Goal: Task Accomplishment & Management: Manage account settings

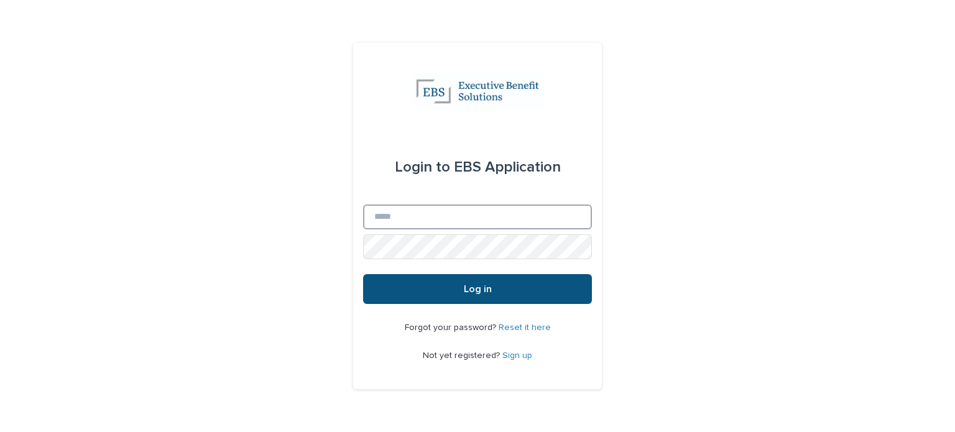
type input "**********"
click at [513, 222] on input "**********" at bounding box center [477, 216] width 229 height 25
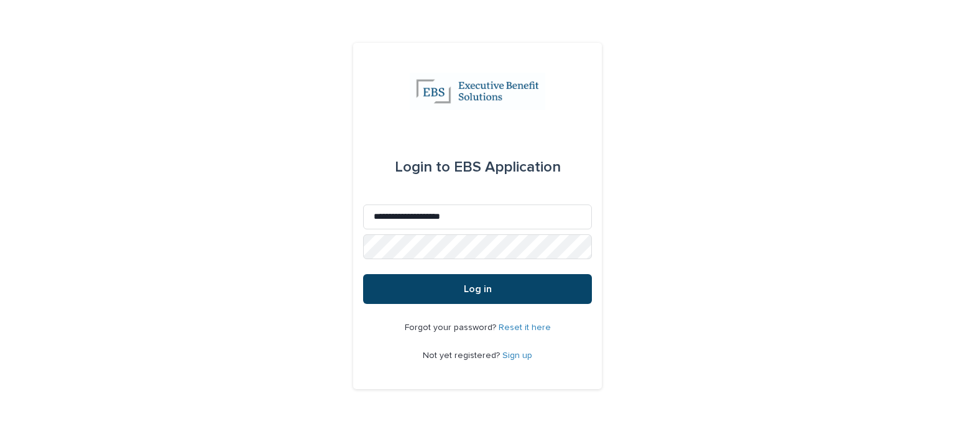
click at [375, 291] on button "Log in" at bounding box center [477, 289] width 229 height 30
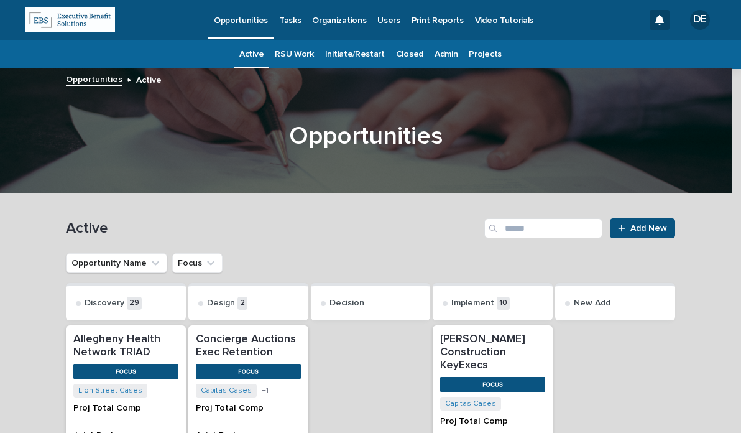
click at [291, 23] on p "Tasks" at bounding box center [290, 13] width 22 height 26
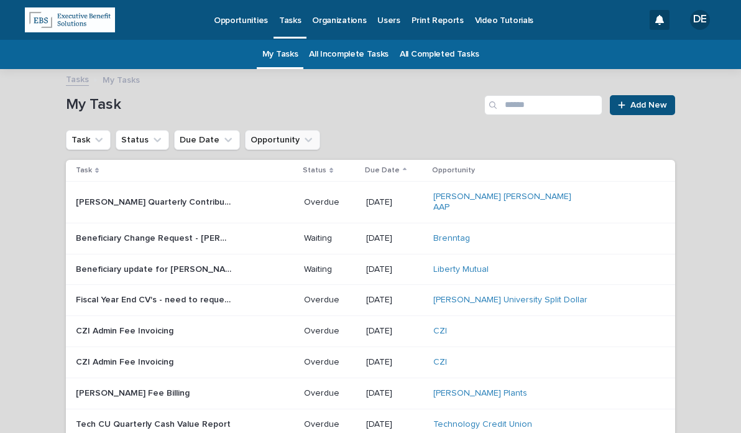
click at [248, 145] on button "Opportunity" at bounding box center [282, 140] width 75 height 20
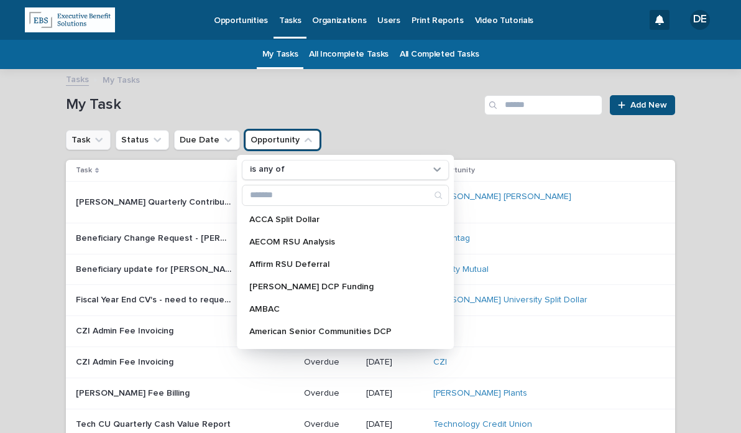
click at [85, 136] on button "Task" at bounding box center [88, 140] width 45 height 20
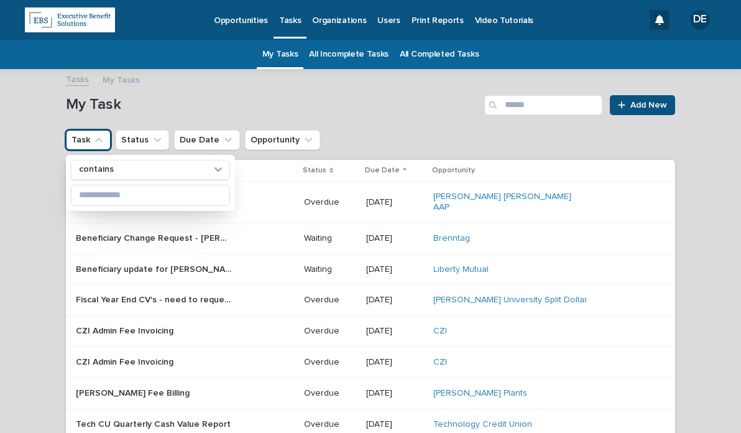
click at [405, 49] on link "All Completed Tasks" at bounding box center [439, 54] width 79 height 29
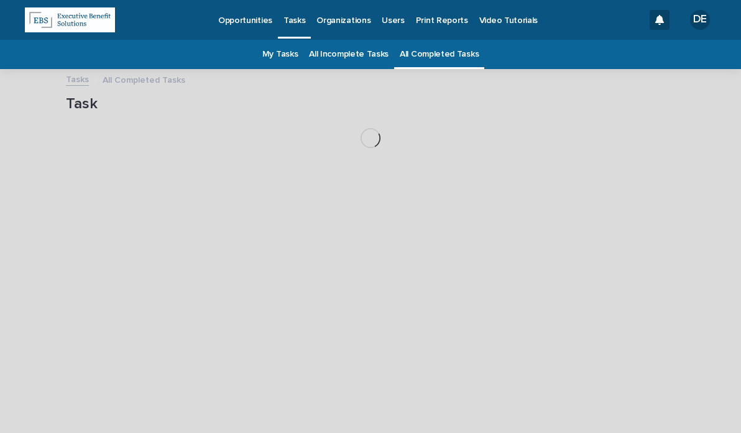
click at [367, 55] on link "All Incomplete Tasks" at bounding box center [349, 54] width 80 height 29
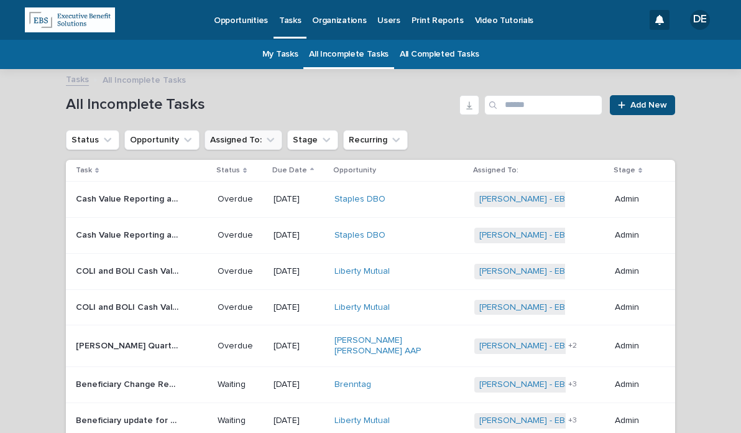
click at [264, 142] on icon "Assigned To:" at bounding box center [270, 140] width 12 height 12
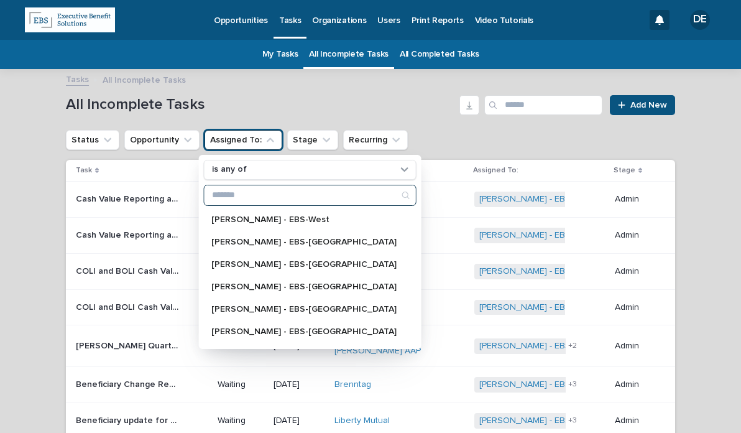
click at [253, 197] on input "Search" at bounding box center [309, 195] width 211 height 20
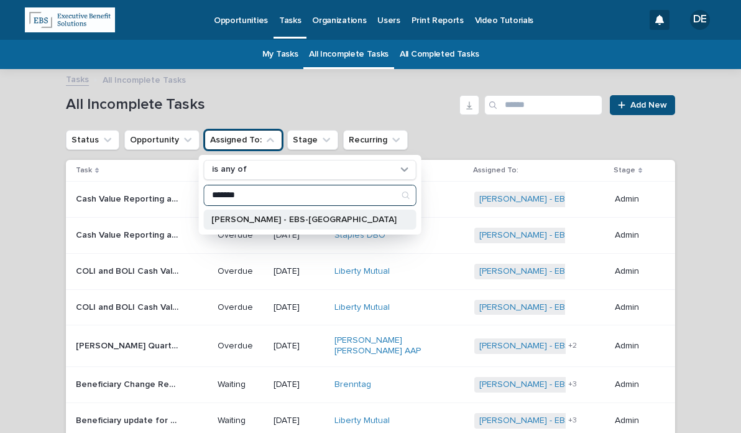
type input "*******"
click at [249, 218] on p "[PERSON_NAME] - EBS-[GEOGRAPHIC_DATA]" at bounding box center [303, 219] width 185 height 9
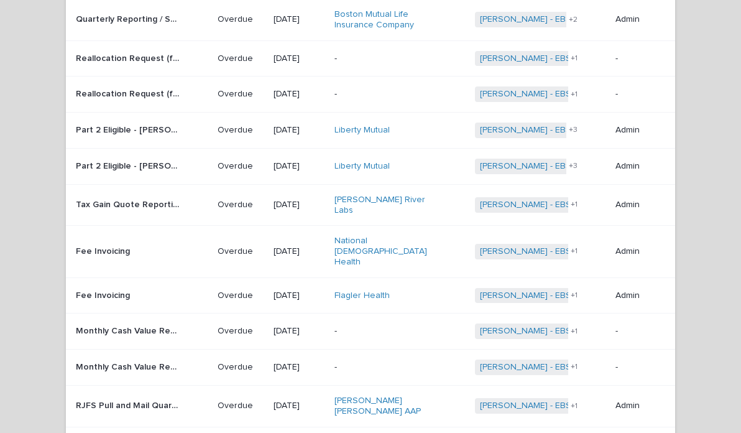
scroll to position [808, 0]
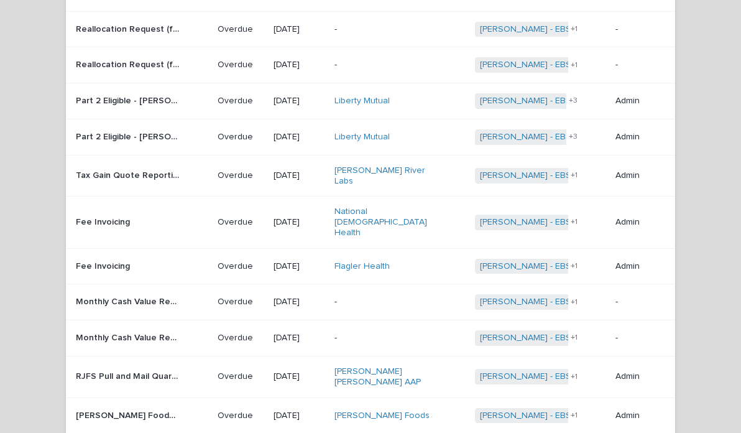
click at [273, 371] on p "[DATE]" at bounding box center [298, 376] width 51 height 11
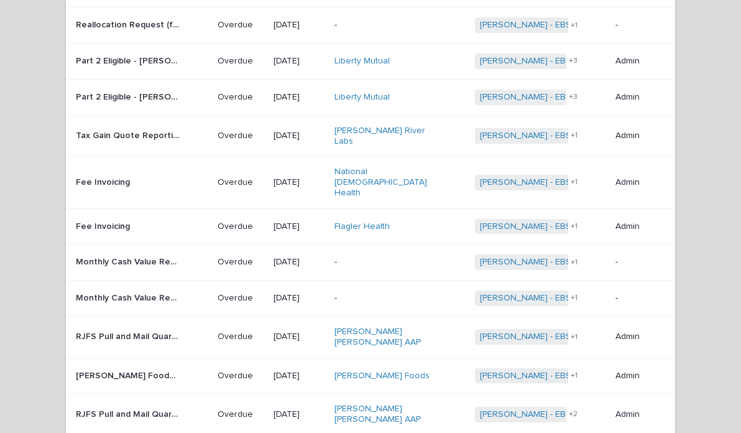
scroll to position [910, 0]
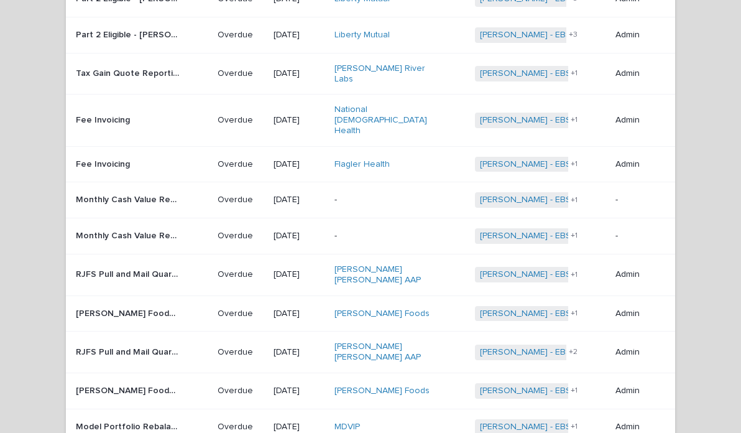
click at [372, 380] on div "[PERSON_NAME] Foods" at bounding box center [399, 390] width 131 height 21
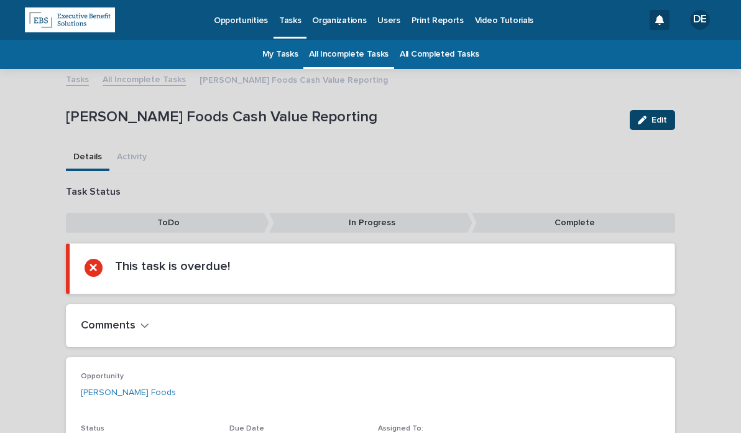
click at [661, 122] on span "Edit" at bounding box center [659, 120] width 16 height 9
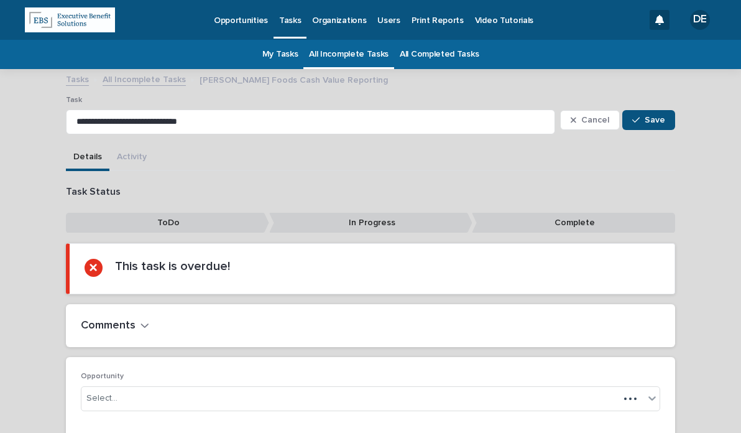
scroll to position [137, 0]
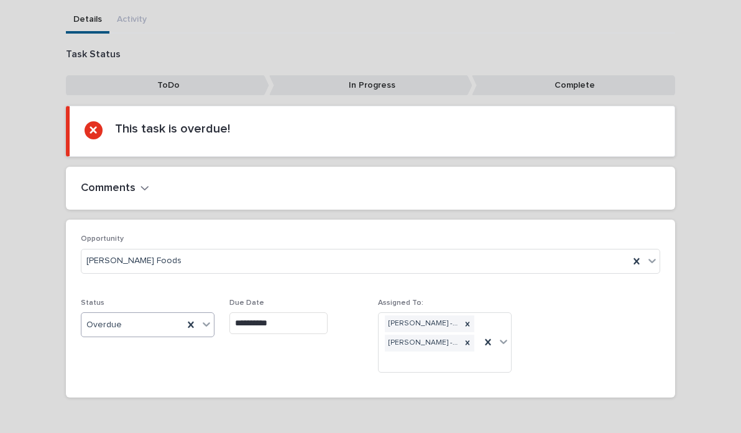
click at [123, 328] on input "text" at bounding box center [123, 324] width 1 height 11
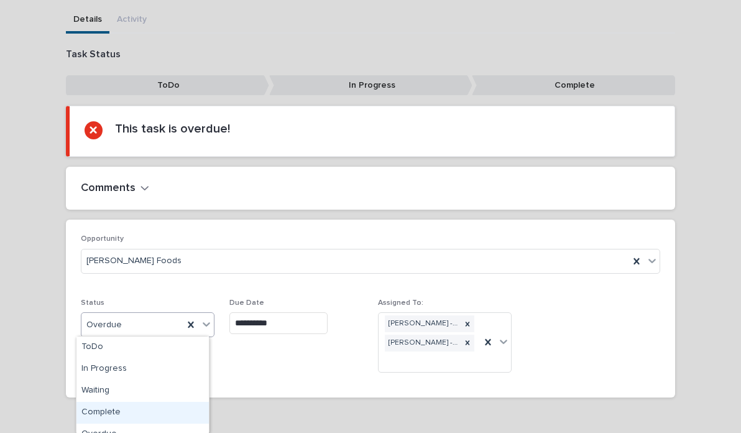
click at [115, 403] on div "Complete" at bounding box center [142, 412] width 132 height 22
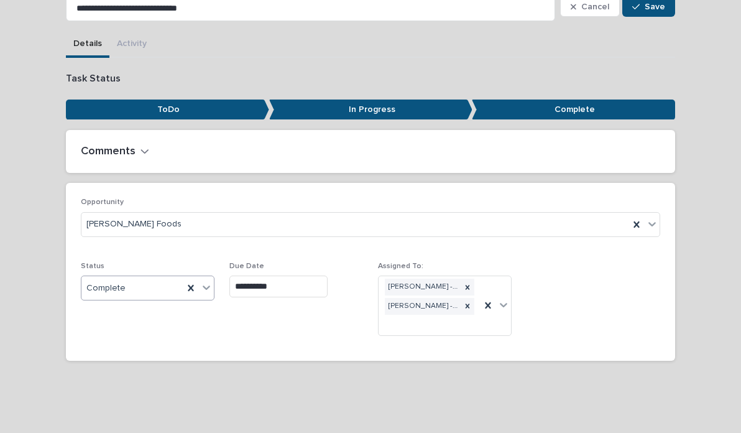
scroll to position [107, 0]
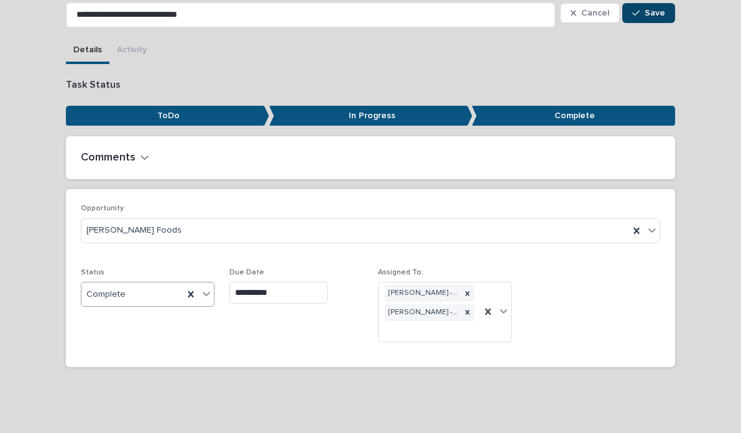
click at [649, 16] on span "Save" at bounding box center [654, 13] width 21 height 9
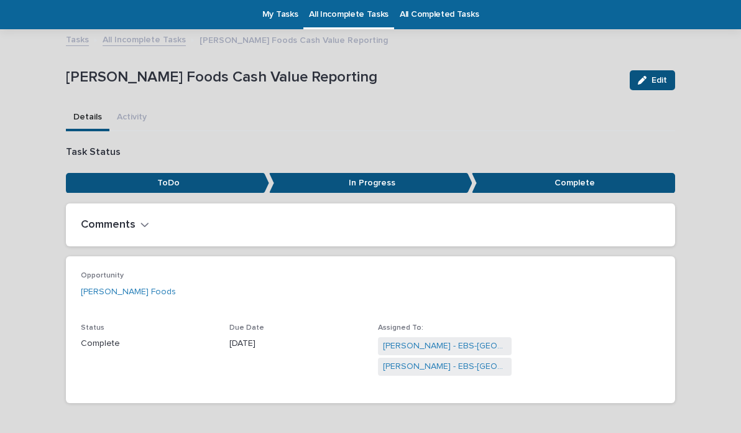
scroll to position [0, 0]
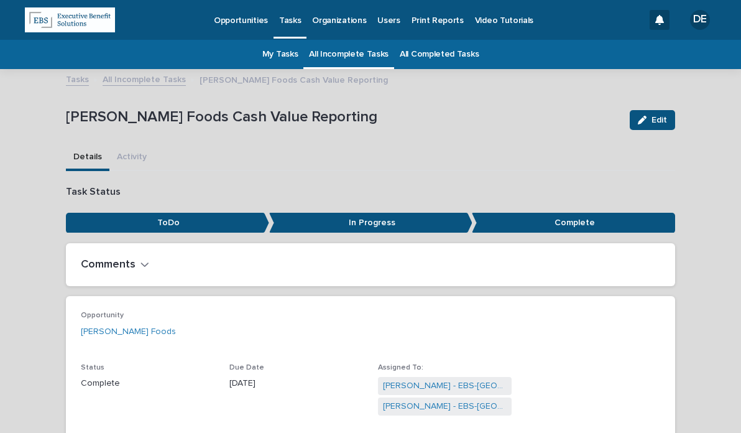
click at [321, 53] on link "All Incomplete Tasks" at bounding box center [349, 54] width 80 height 29
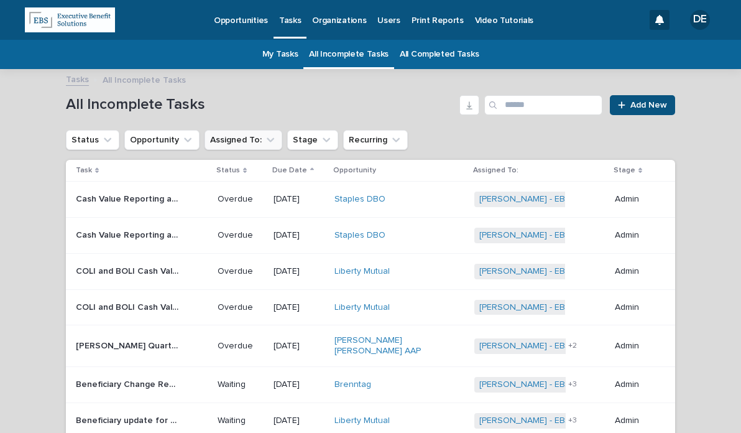
click at [264, 139] on icon "Assigned To:" at bounding box center [270, 140] width 12 height 12
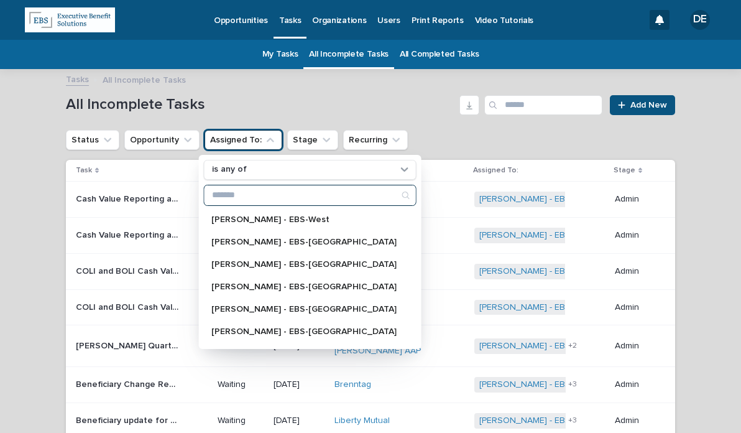
click at [264, 196] on input "Search" at bounding box center [309, 195] width 211 height 20
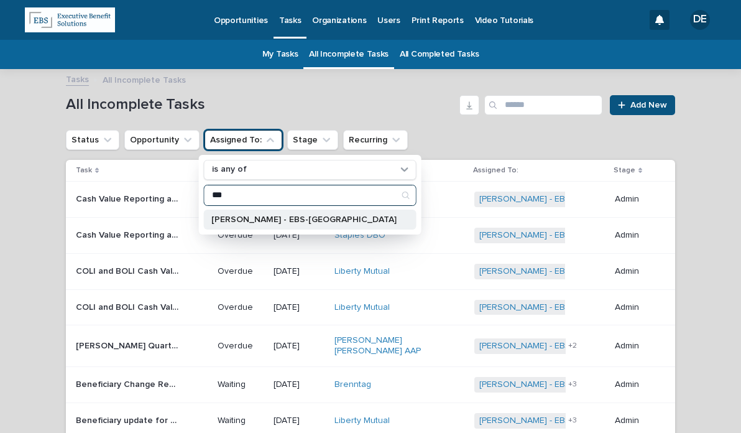
type input "***"
click at [254, 213] on div "[PERSON_NAME] - EBS-[GEOGRAPHIC_DATA]" at bounding box center [310, 219] width 213 height 20
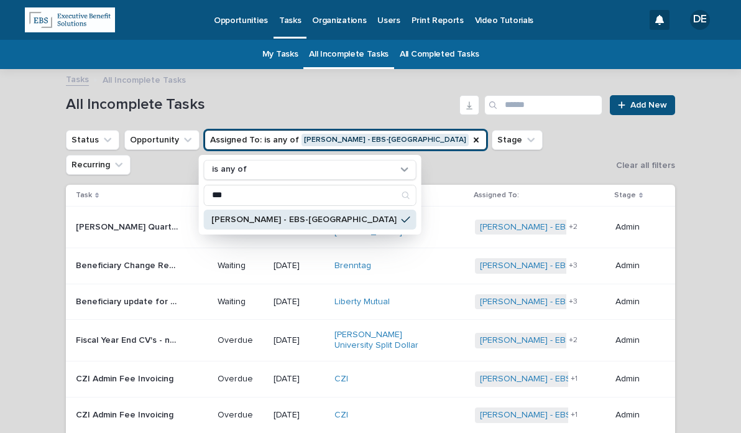
drag, startPoint x: 421, startPoint y: 189, endPoint x: 305, endPoint y: 222, distance: 121.0
click at [305, 222] on p "[PERSON_NAME] - EBS-[GEOGRAPHIC_DATA]" at bounding box center [303, 219] width 185 height 9
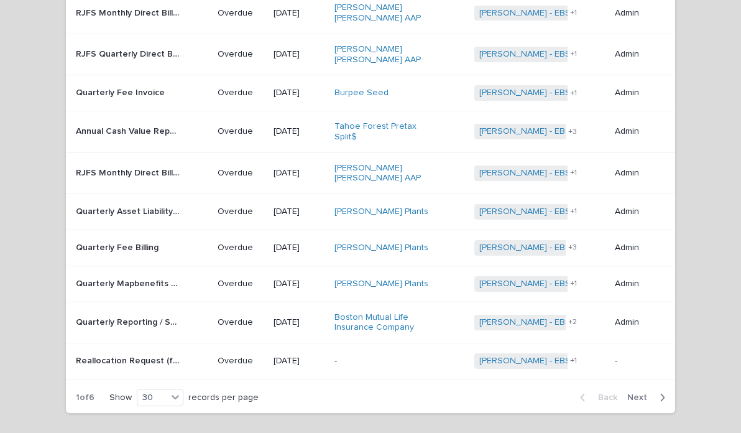
scroll to position [939, 0]
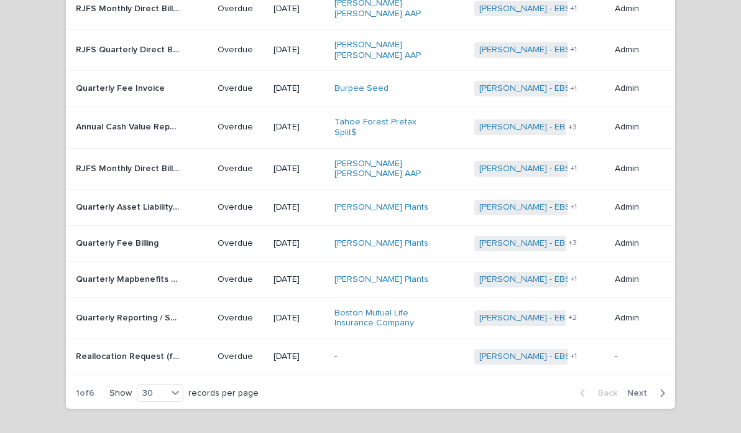
click at [303, 163] on p "[DATE]" at bounding box center [298, 168] width 51 height 11
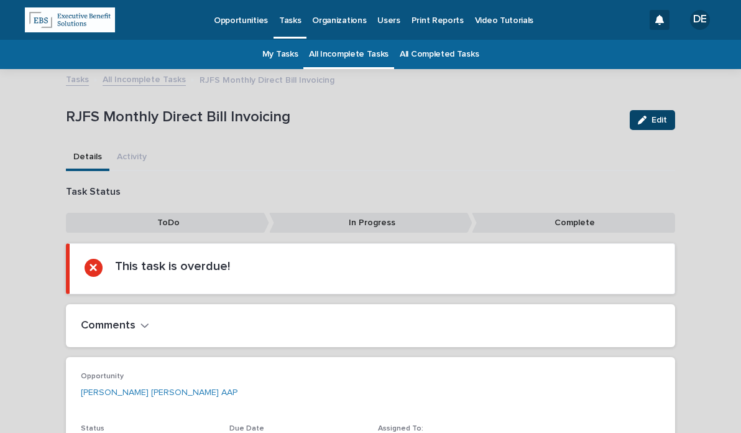
click at [644, 120] on div "button" at bounding box center [645, 120] width 14 height 9
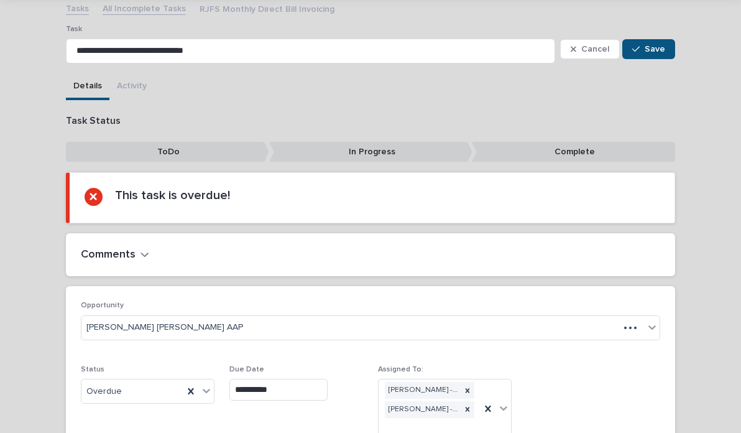
scroll to position [172, 0]
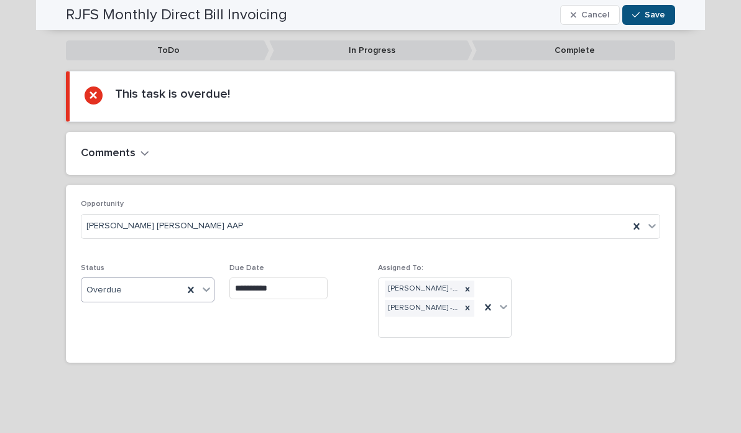
click at [123, 288] on div "Overdue" at bounding box center [132, 290] width 102 height 21
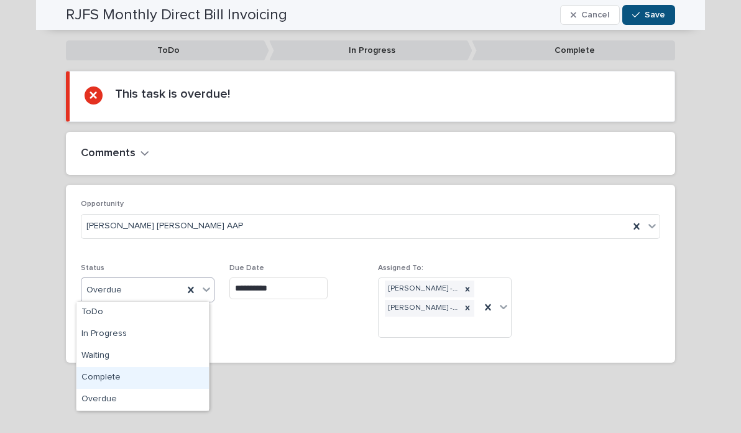
click at [142, 377] on div "Complete" at bounding box center [142, 378] width 132 height 22
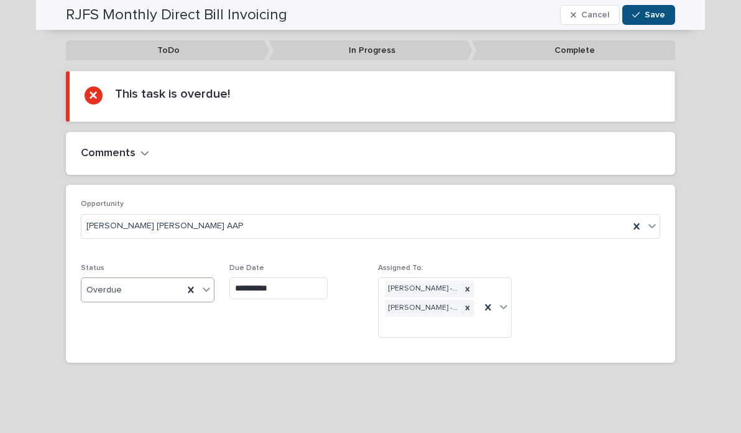
scroll to position [112, 0]
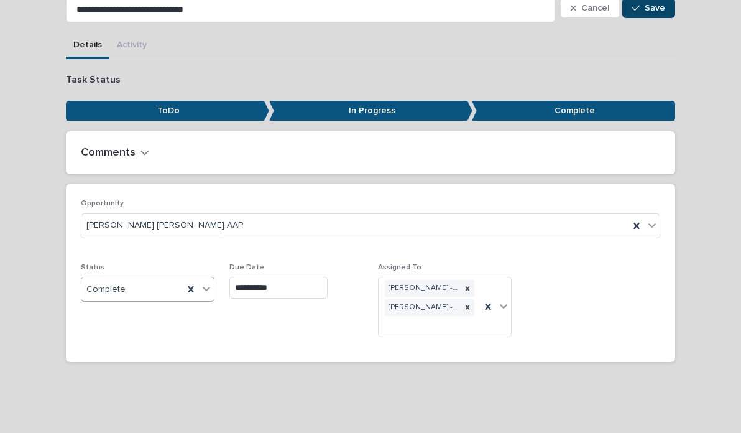
click at [644, 7] on span "Save" at bounding box center [654, 8] width 21 height 9
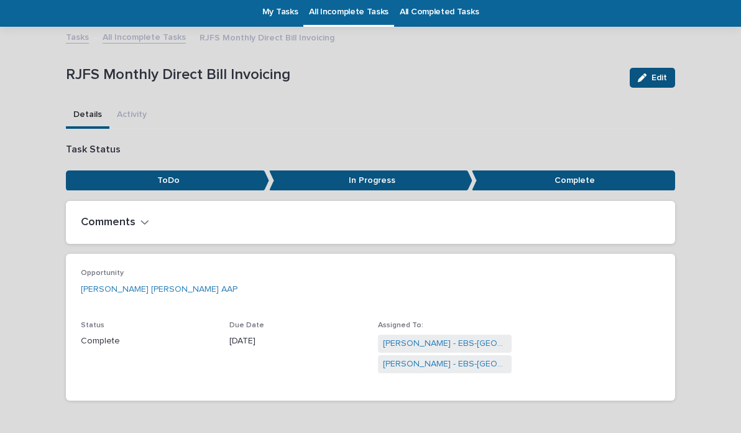
scroll to position [0, 0]
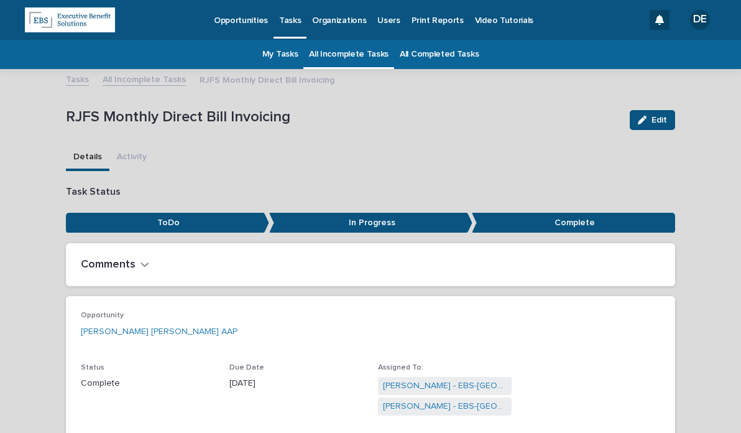
click at [362, 59] on link "All Incomplete Tasks" at bounding box center [349, 54] width 80 height 29
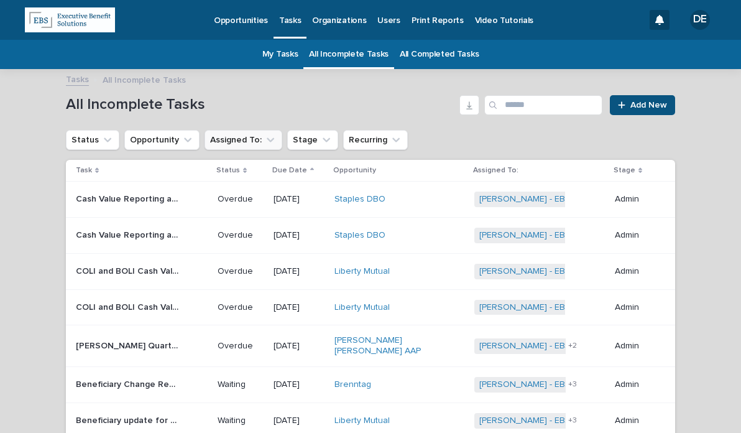
click at [242, 146] on button "Assigned To:" at bounding box center [243, 140] width 78 height 20
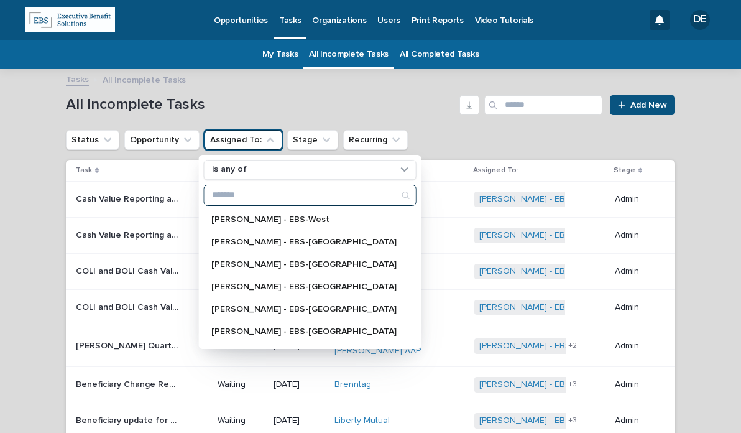
click at [254, 196] on input "Search" at bounding box center [309, 195] width 211 height 20
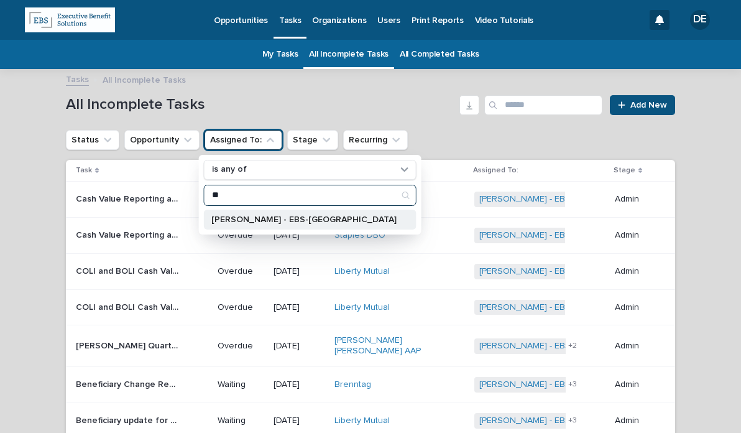
type input "**"
click at [255, 213] on div "[PERSON_NAME] - EBS-[GEOGRAPHIC_DATA]" at bounding box center [310, 219] width 213 height 20
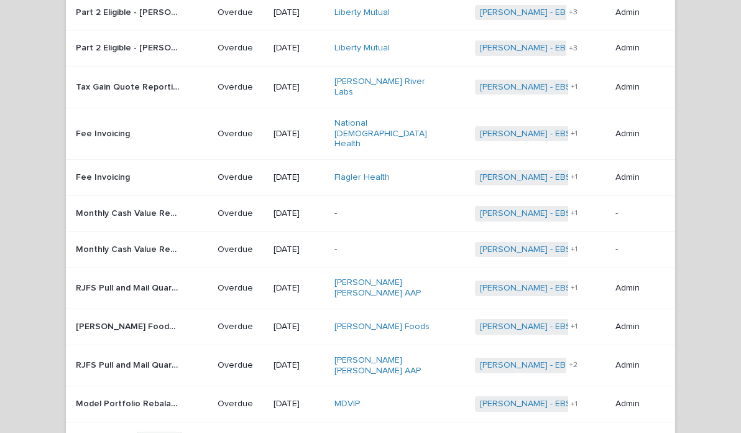
scroll to position [862, 0]
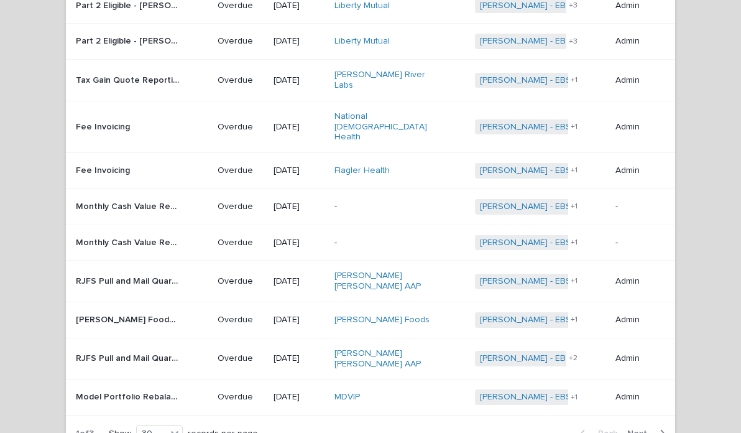
click at [400, 310] on div "[PERSON_NAME] Foods" at bounding box center [399, 320] width 131 height 21
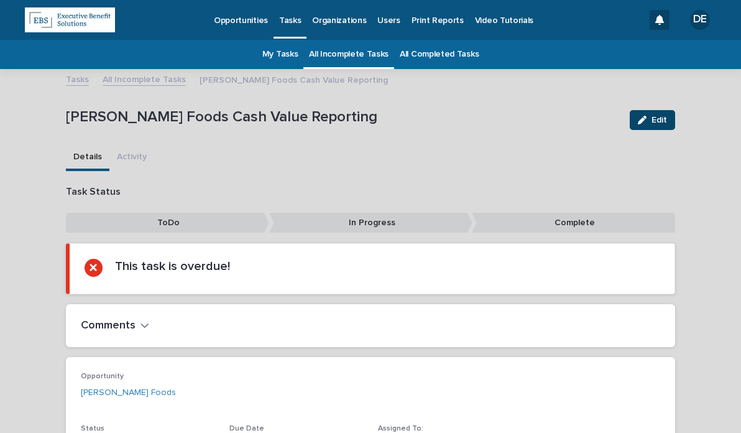
click at [641, 116] on icon "button" at bounding box center [642, 120] width 9 height 9
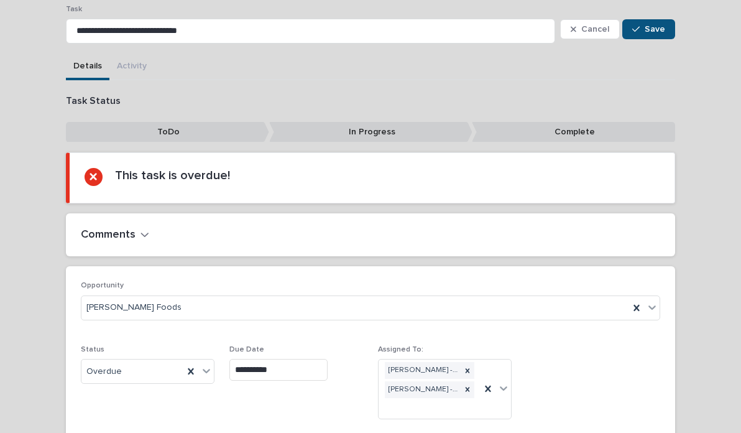
scroll to position [172, 0]
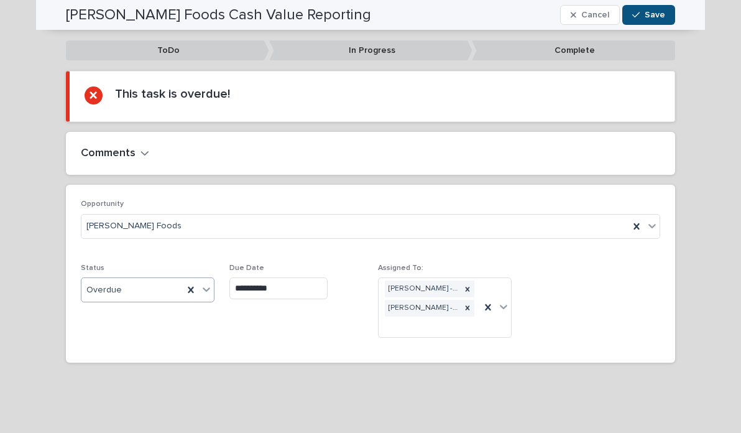
click at [145, 283] on div "Overdue" at bounding box center [132, 290] width 102 height 21
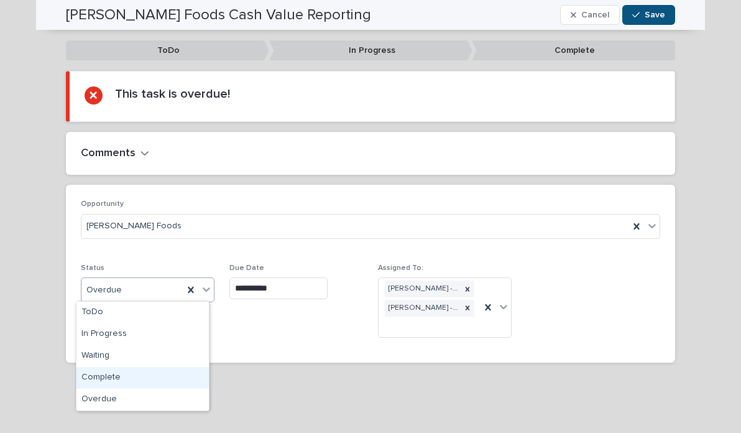
click at [154, 379] on div "Complete" at bounding box center [142, 378] width 132 height 22
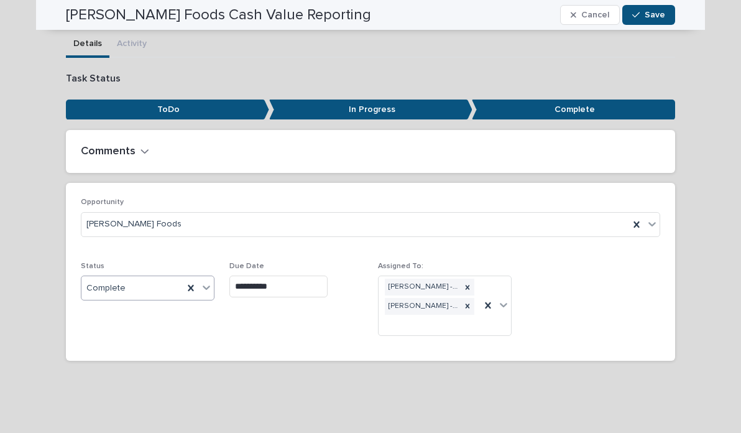
scroll to position [112, 0]
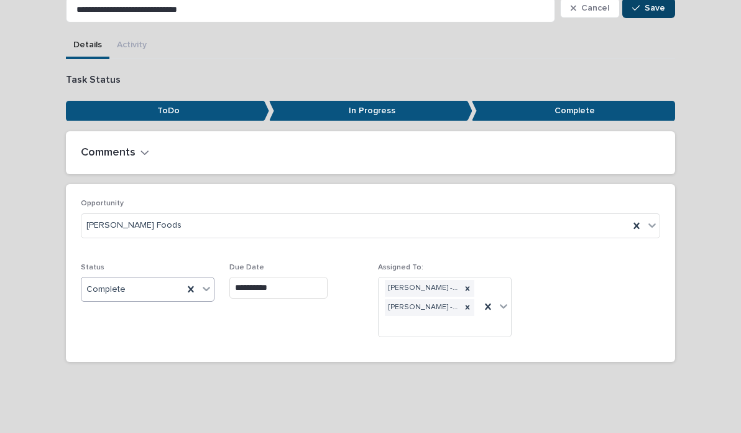
click at [649, 7] on span "Save" at bounding box center [654, 8] width 21 height 9
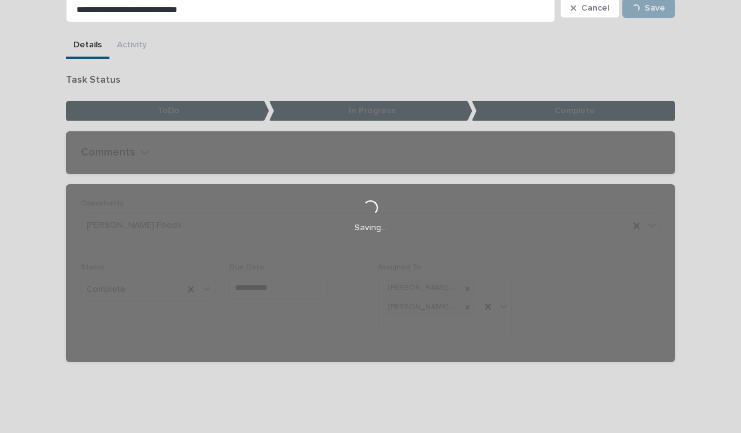
scroll to position [0, 0]
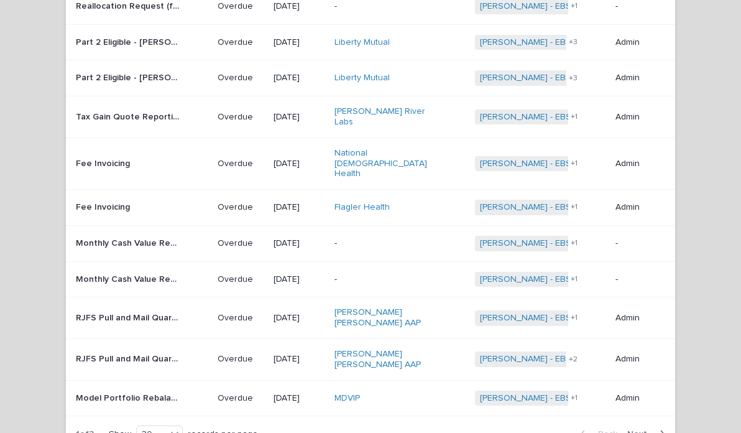
scroll to position [826, 0]
click at [631, 429] on span "Next" at bounding box center [640, 433] width 27 height 9
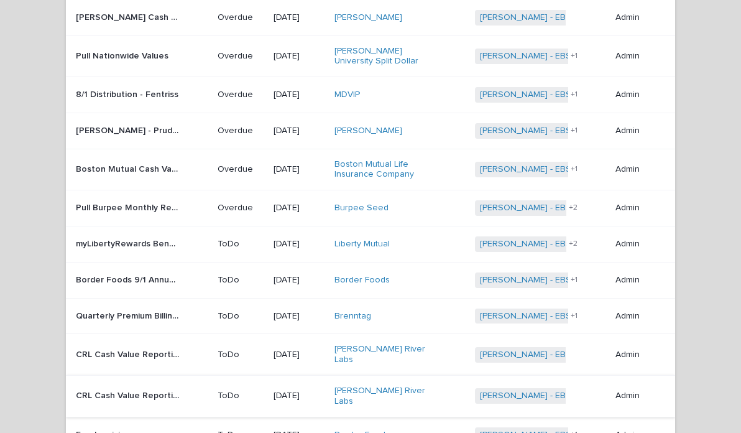
scroll to position [835, 0]
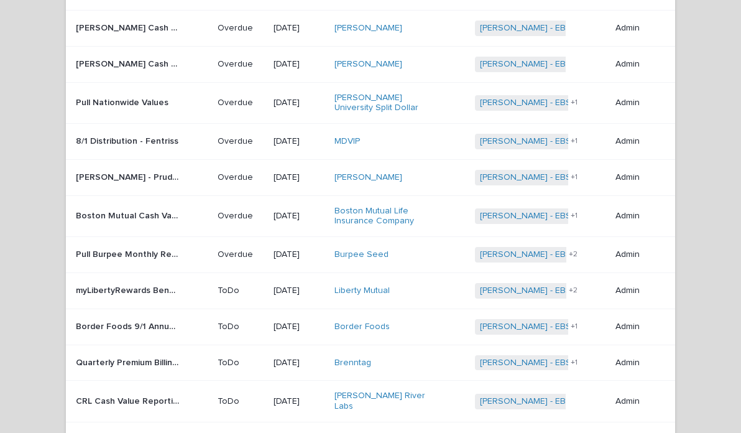
click at [273, 280] on div "[DATE]" at bounding box center [298, 290] width 51 height 21
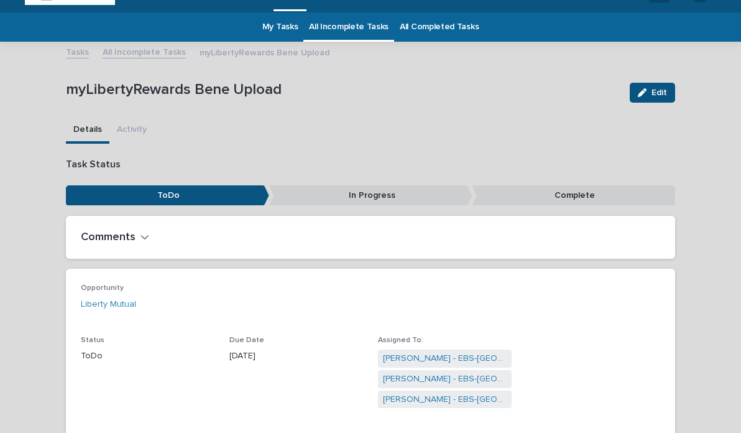
scroll to position [40, 0]
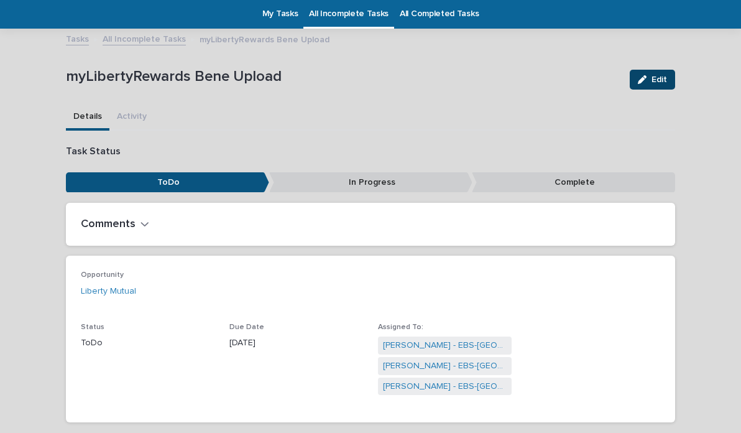
click at [651, 82] on span "Edit" at bounding box center [659, 79] width 16 height 9
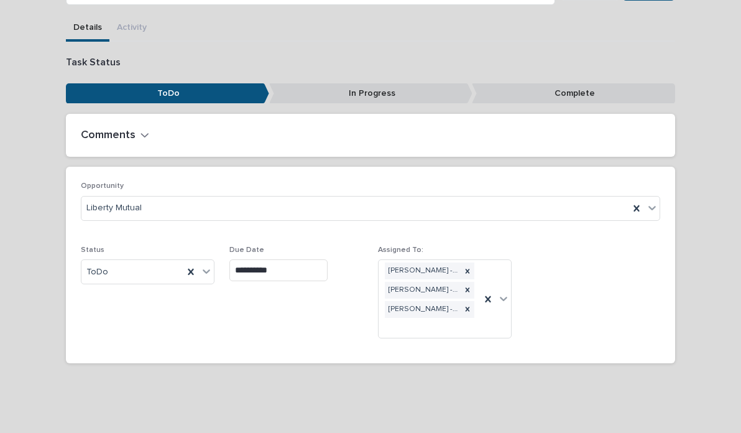
scroll to position [131, 0]
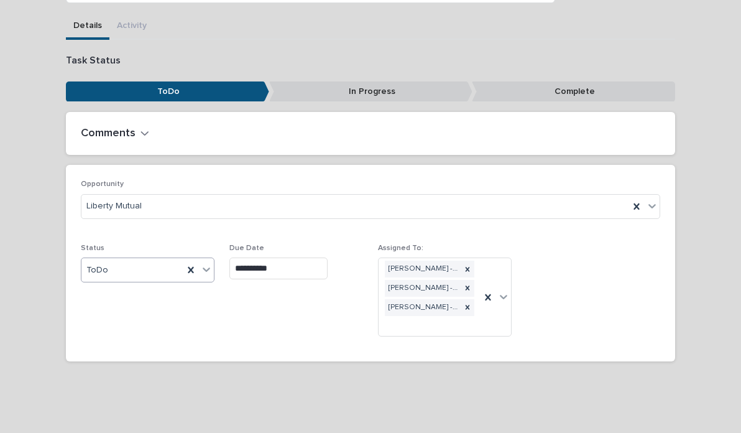
click at [152, 273] on div "ToDo" at bounding box center [132, 270] width 102 height 21
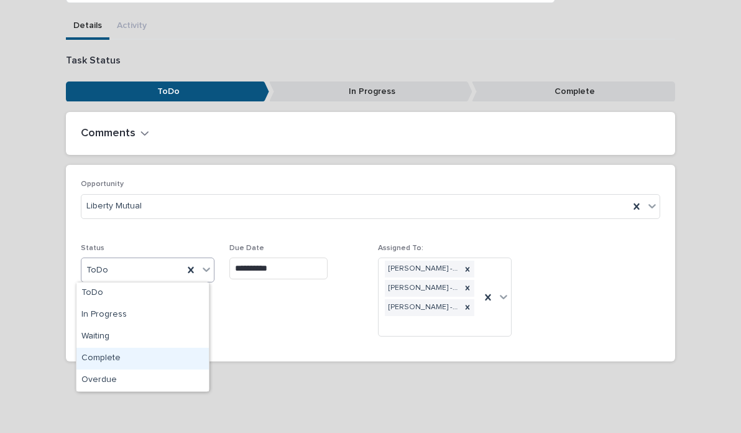
click at [144, 364] on div "Complete" at bounding box center [142, 358] width 132 height 22
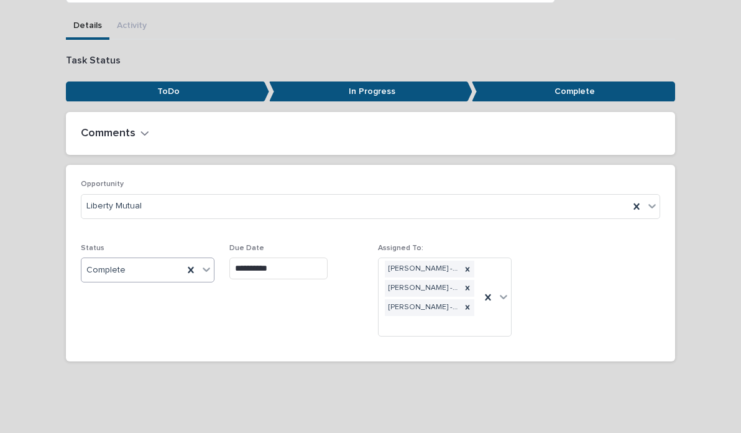
scroll to position [0, 0]
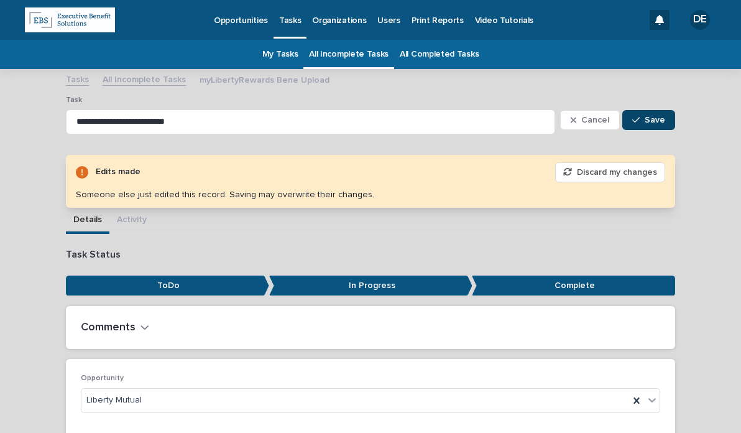
click at [647, 125] on button "Save" at bounding box center [648, 120] width 53 height 20
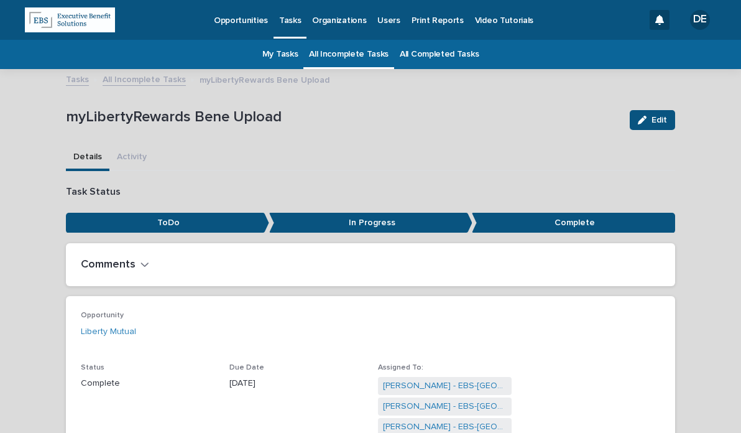
click at [346, 59] on link "All Incomplete Tasks" at bounding box center [349, 54] width 80 height 29
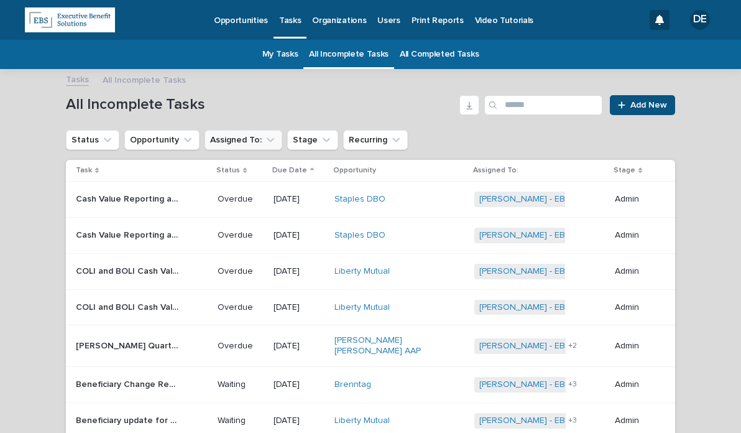
drag, startPoint x: 262, startPoint y: 139, endPoint x: 265, endPoint y: 152, distance: 14.0
click at [264, 139] on icon "Assigned To:" at bounding box center [270, 140] width 12 height 12
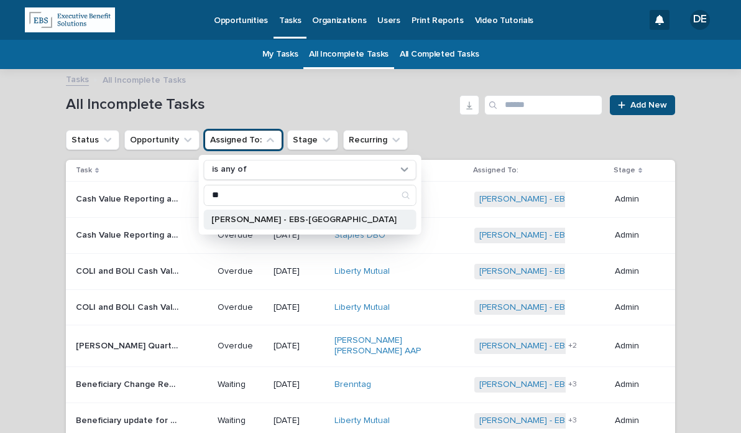
type input "**"
click at [294, 222] on p "[PERSON_NAME] - EBS-[GEOGRAPHIC_DATA]" at bounding box center [303, 219] width 185 height 9
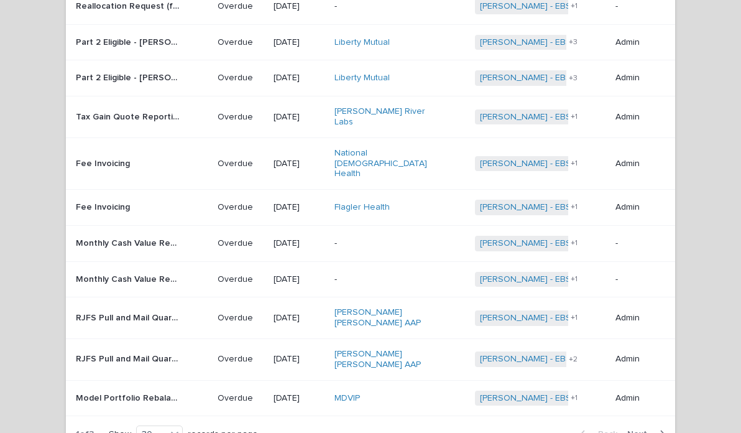
scroll to position [826, 0]
click at [649, 428] on button "Next" at bounding box center [648, 433] width 53 height 11
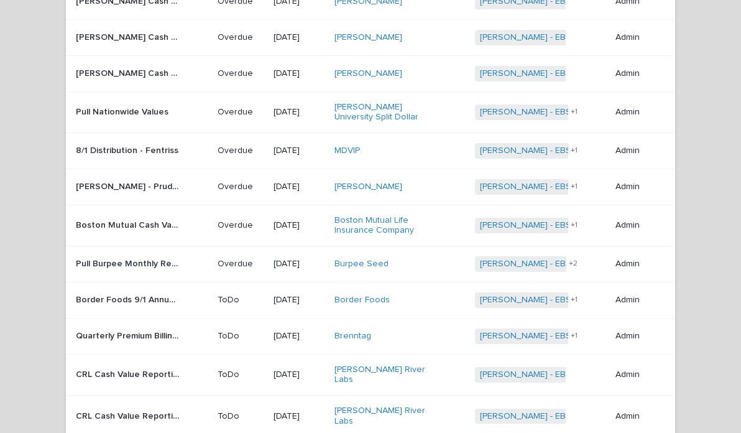
click at [352, 254] on div "Burpee Seed" at bounding box center [399, 264] width 131 height 21
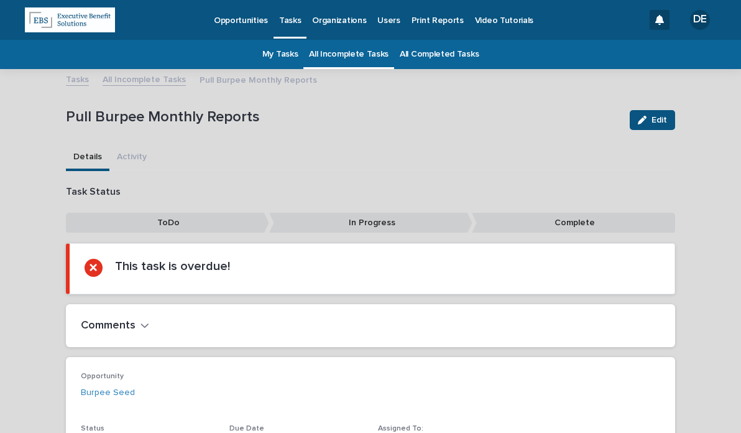
click at [638, 120] on icon "button" at bounding box center [642, 120] width 9 height 9
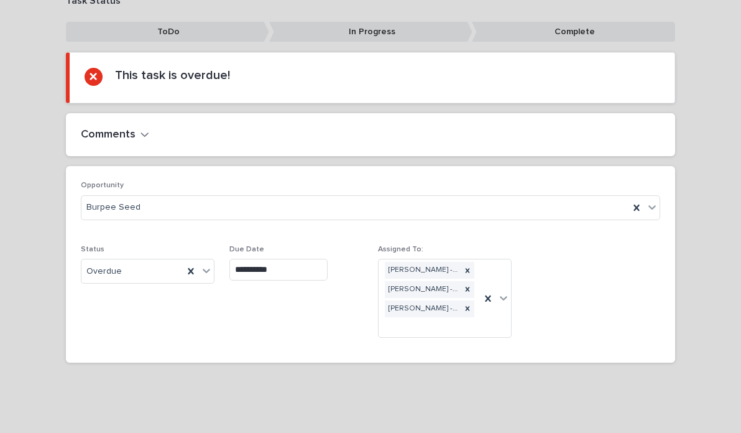
scroll to position [191, 0]
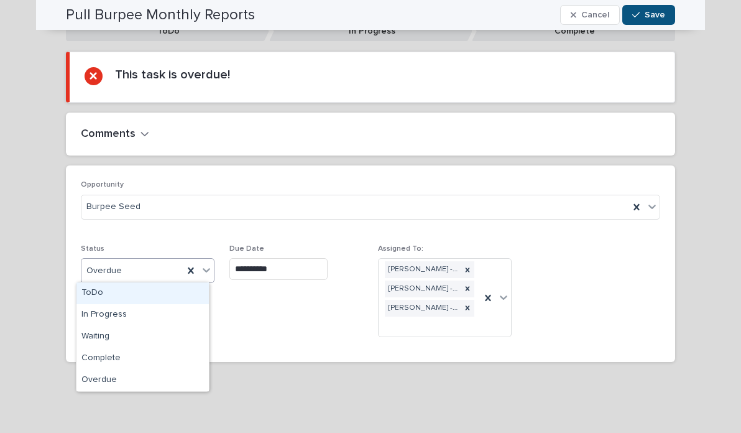
click at [146, 275] on div "Overdue" at bounding box center [132, 270] width 102 height 21
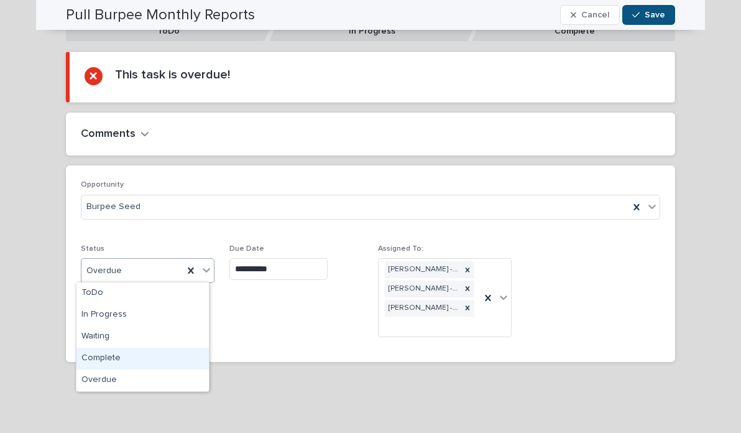
click at [162, 360] on div "Complete" at bounding box center [142, 358] width 132 height 22
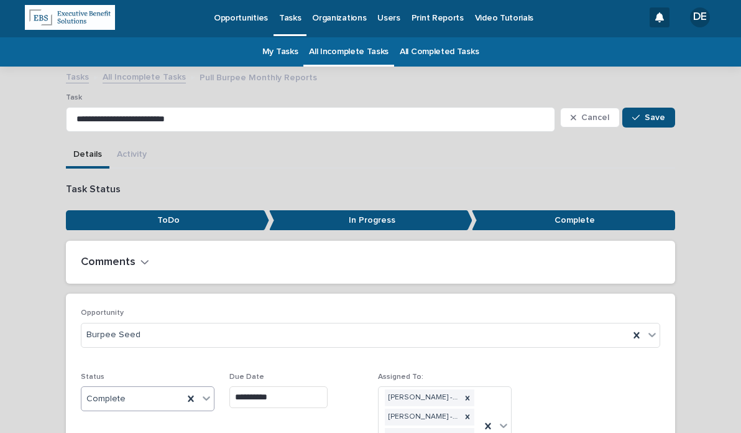
scroll to position [0, 0]
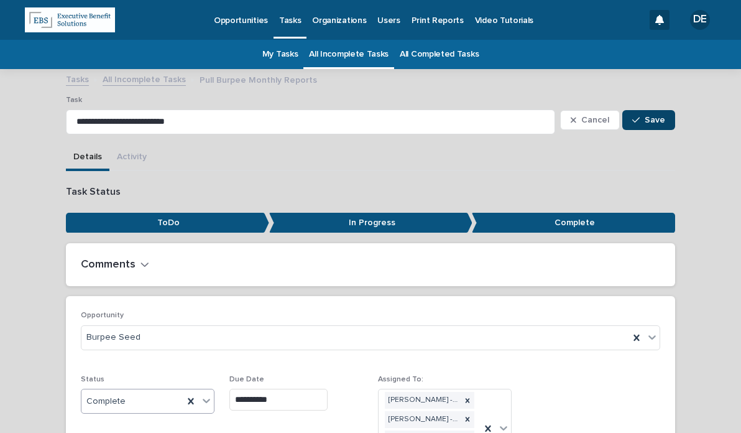
click at [648, 116] on span "Save" at bounding box center [654, 120] width 21 height 9
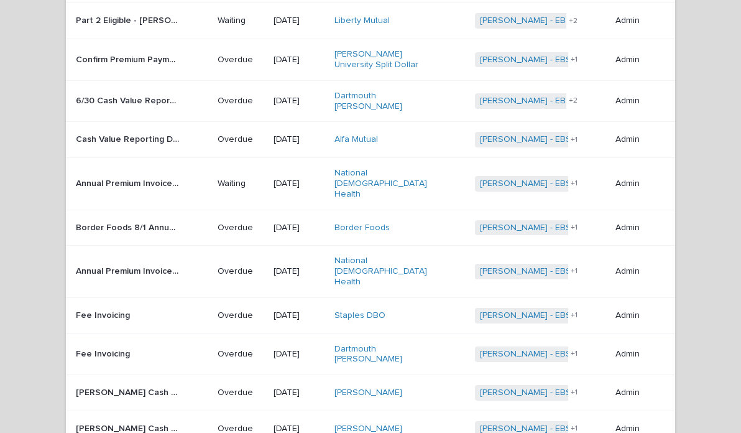
scroll to position [497, 0]
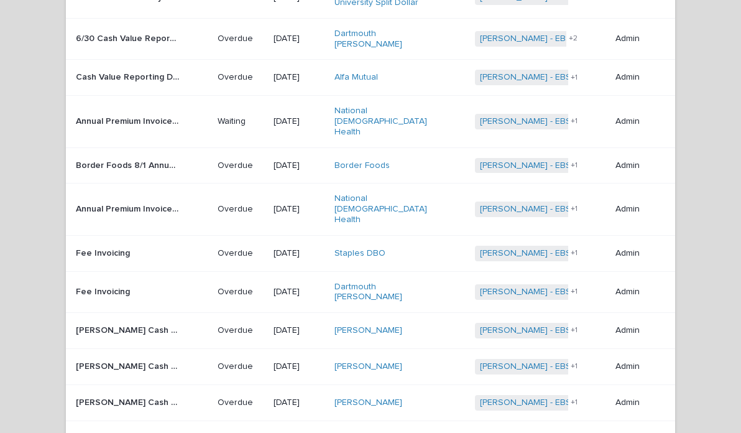
click at [310, 320] on div "[DATE]" at bounding box center [298, 330] width 51 height 21
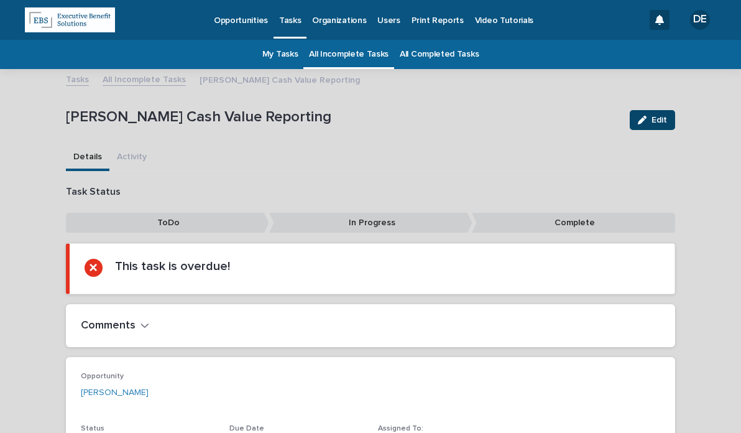
click at [640, 116] on icon "button" at bounding box center [642, 120] width 9 height 9
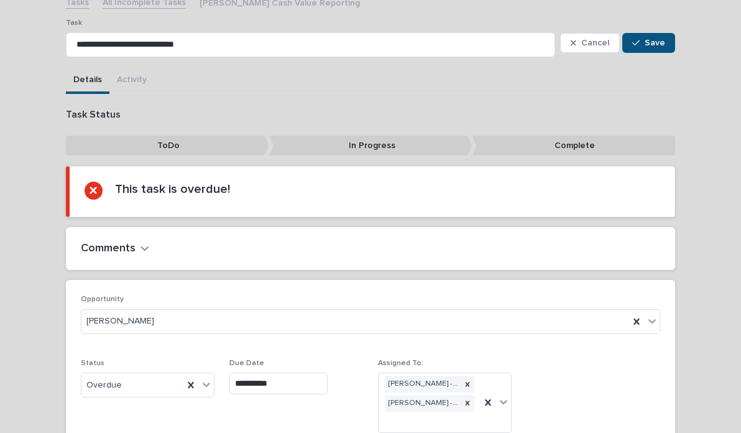
scroll to position [172, 0]
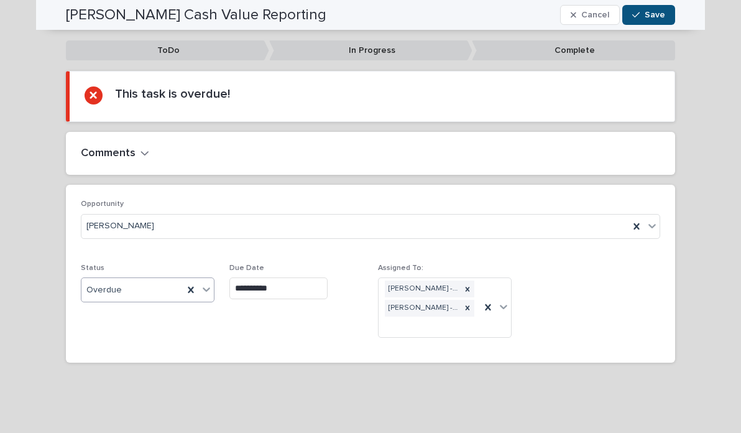
click at [124, 288] on div "Overdue" at bounding box center [132, 290] width 102 height 21
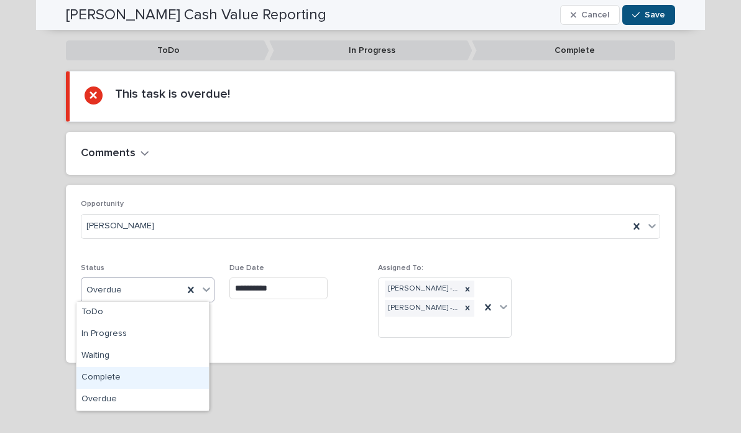
click at [130, 375] on div "Complete" at bounding box center [142, 378] width 132 height 22
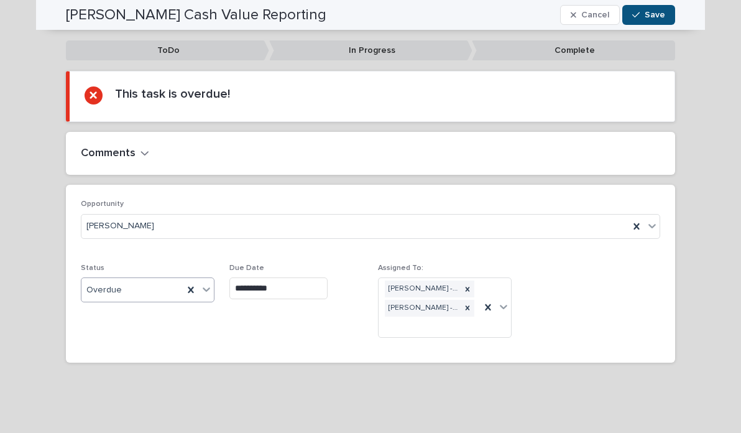
scroll to position [112, 0]
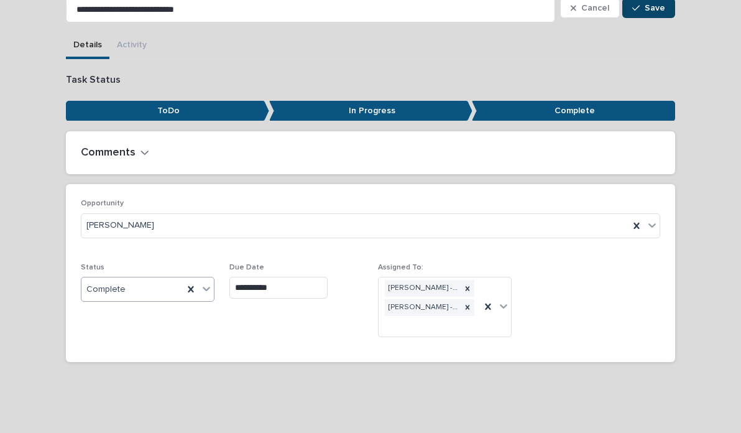
click at [644, 6] on span "Save" at bounding box center [654, 8] width 21 height 9
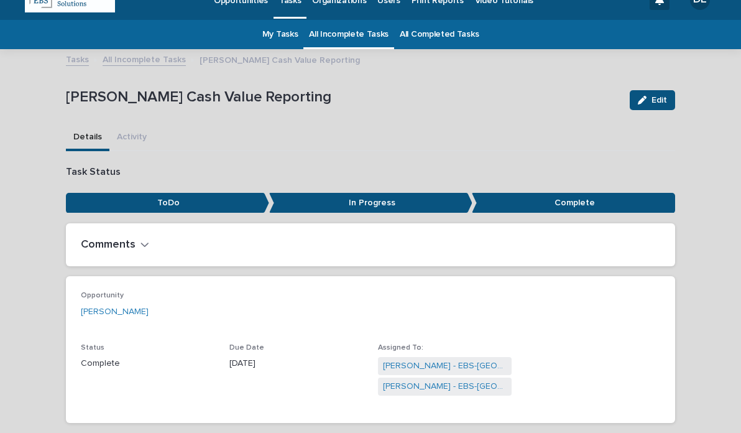
scroll to position [0, 0]
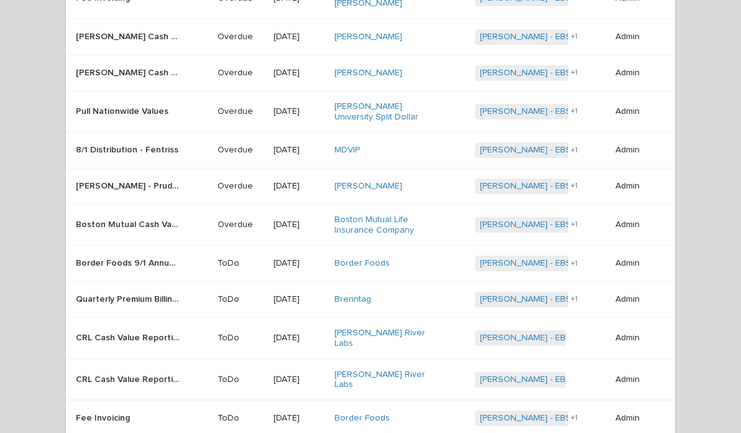
scroll to position [728, 0]
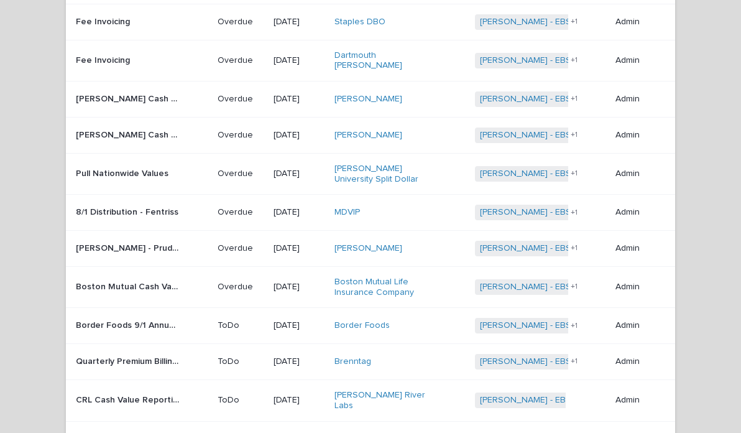
click at [219, 243] on p "Overdue" at bounding box center [241, 248] width 46 height 11
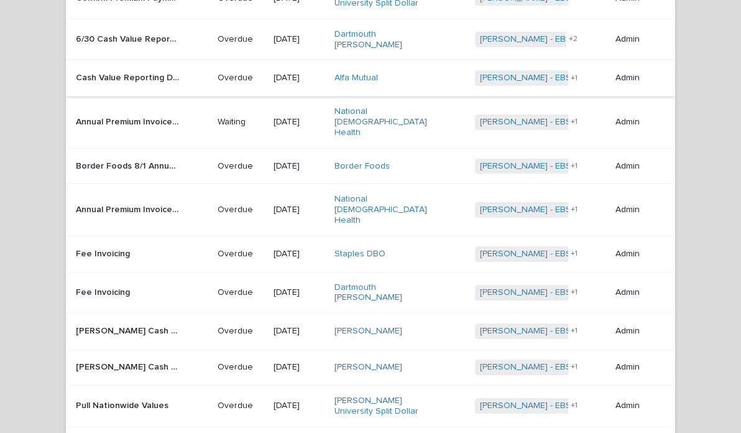
scroll to position [537, 0]
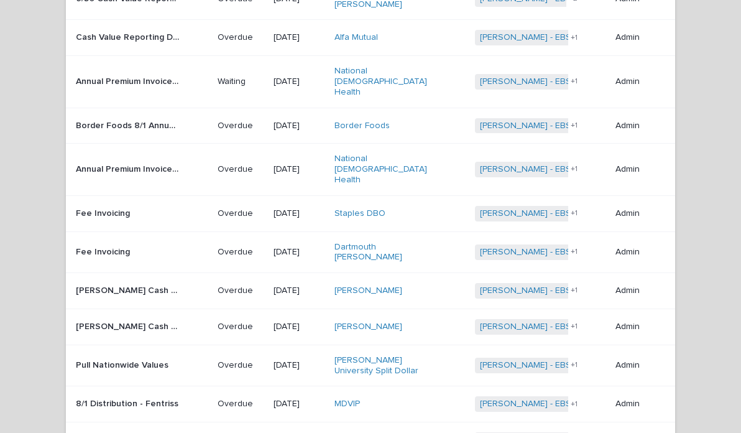
click at [172, 280] on div "[PERSON_NAME] Cash Value Reporting [PERSON_NAME] Cash Value Reporting" at bounding box center [142, 290] width 132 height 21
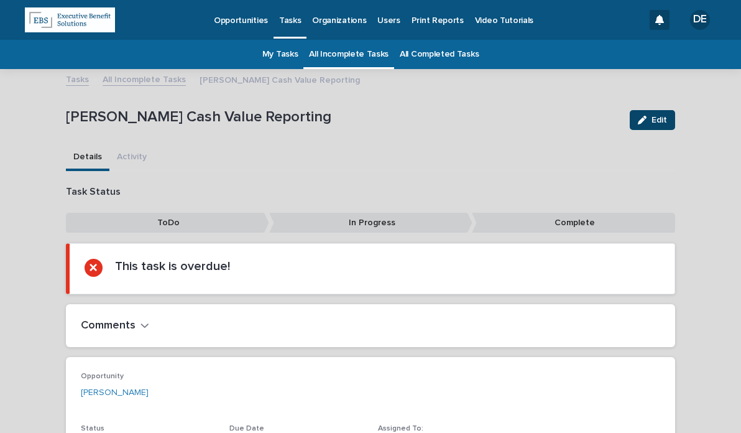
click at [651, 122] on span "Edit" at bounding box center [659, 120] width 16 height 9
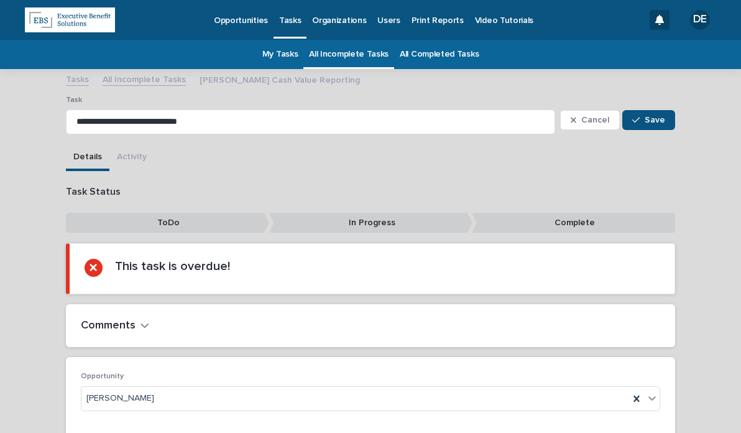
scroll to position [172, 0]
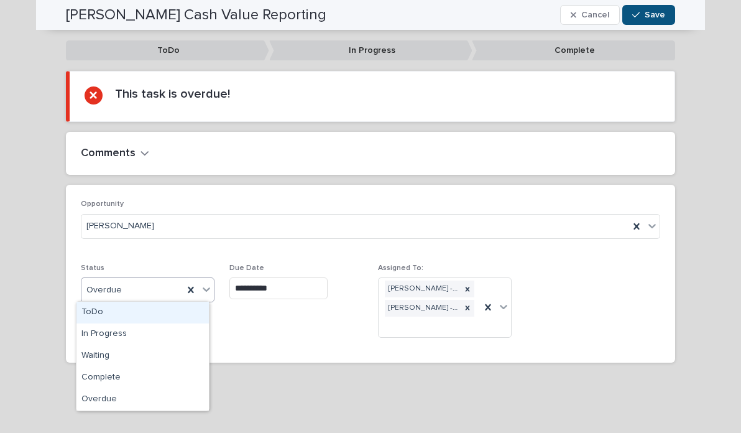
drag, startPoint x: 157, startPoint y: 276, endPoint x: 141, endPoint y: 285, distance: 18.4
click at [157, 277] on div "Overdue" at bounding box center [148, 289] width 134 height 25
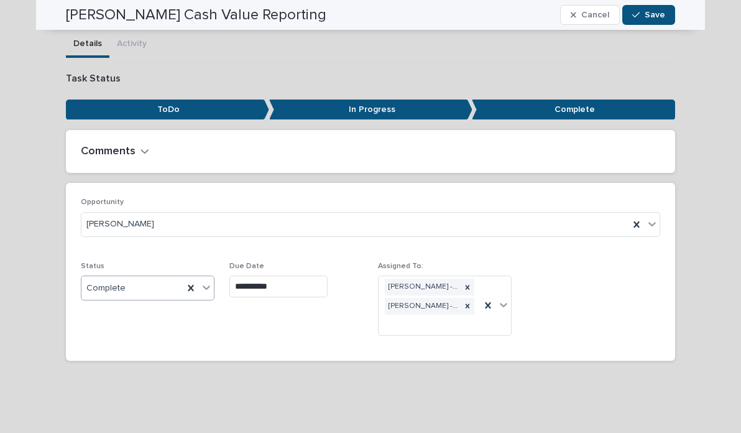
scroll to position [112, 0]
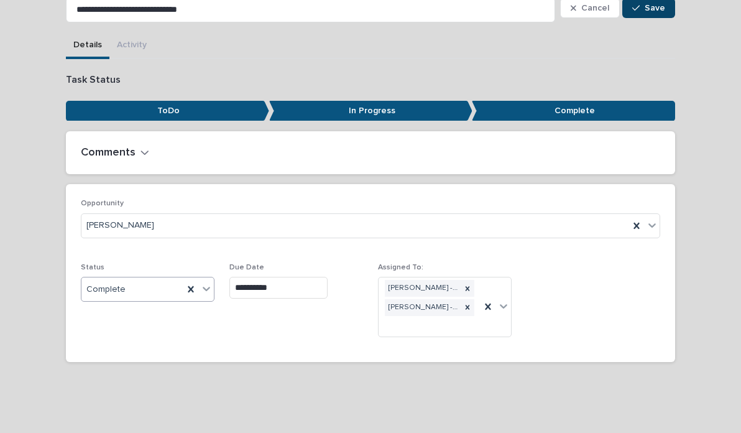
click at [649, 2] on button "Save" at bounding box center [648, 8] width 53 height 20
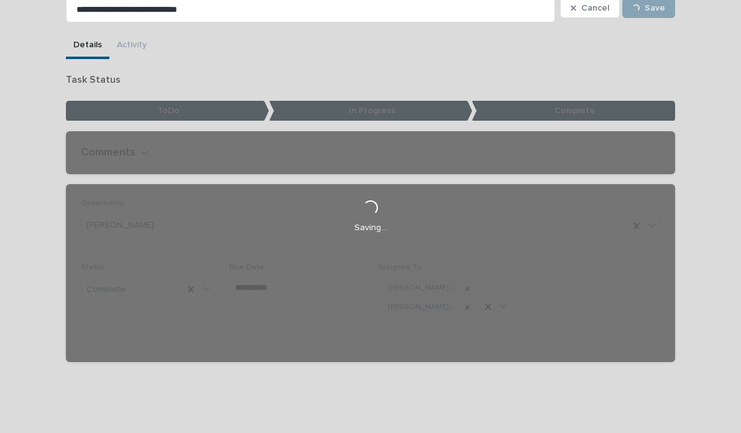
scroll to position [81, 0]
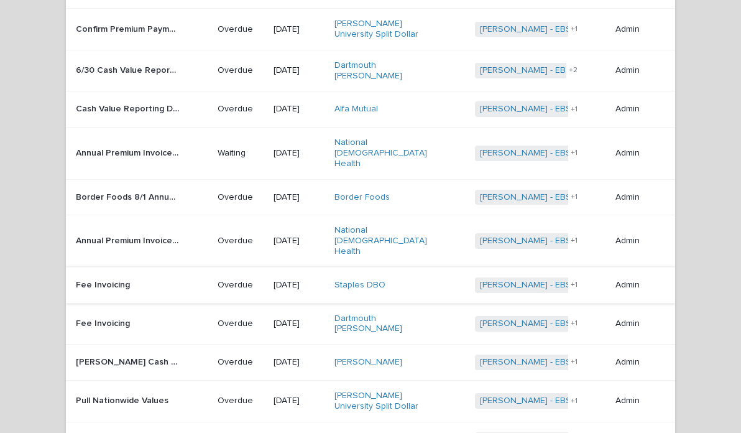
scroll to position [537, 0]
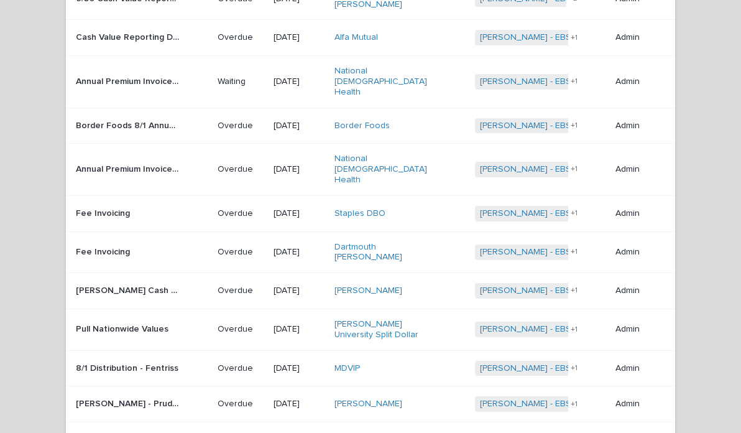
click at [170, 280] on div "[PERSON_NAME] Cash Value Reporting [PERSON_NAME] Cash Value Reporting" at bounding box center [142, 290] width 132 height 21
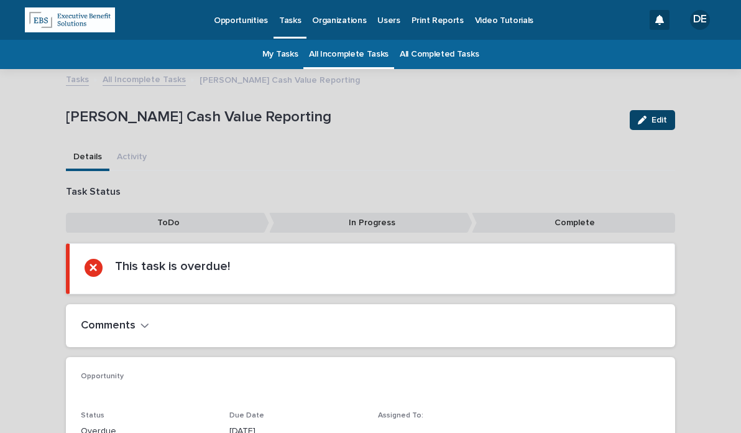
click at [663, 116] on button "Edit" at bounding box center [652, 120] width 45 height 20
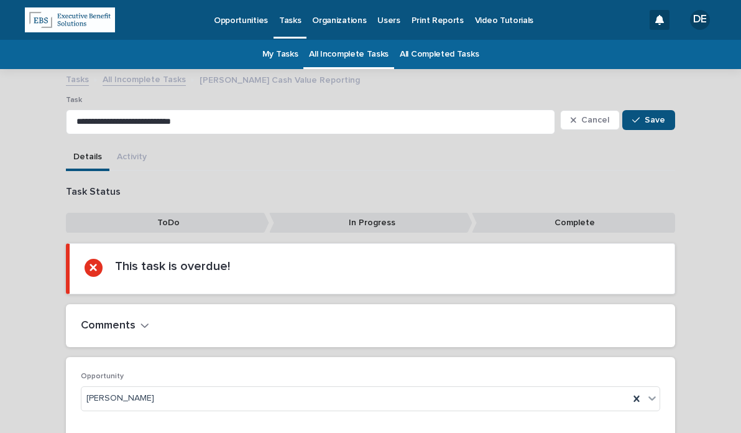
scroll to position [172, 0]
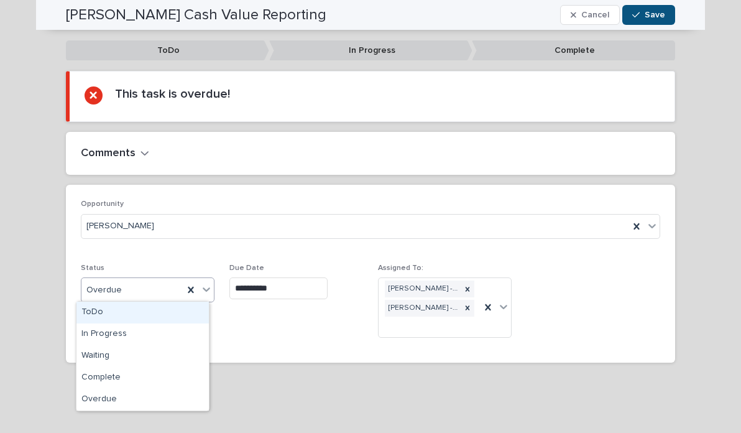
click at [148, 290] on div "Overdue" at bounding box center [132, 290] width 102 height 21
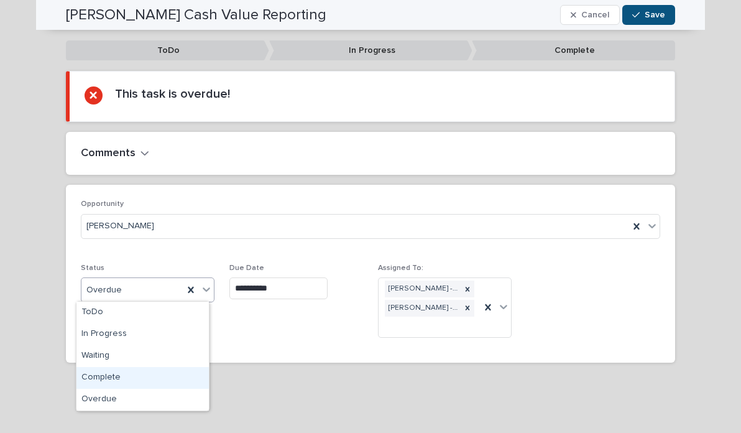
drag, startPoint x: 142, startPoint y: 340, endPoint x: 154, endPoint y: 363, distance: 26.1
click at [139, 372] on div "Complete" at bounding box center [142, 378] width 132 height 22
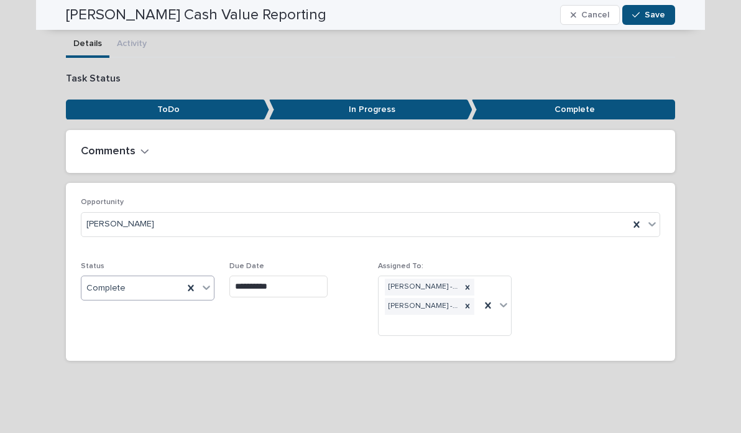
scroll to position [112, 0]
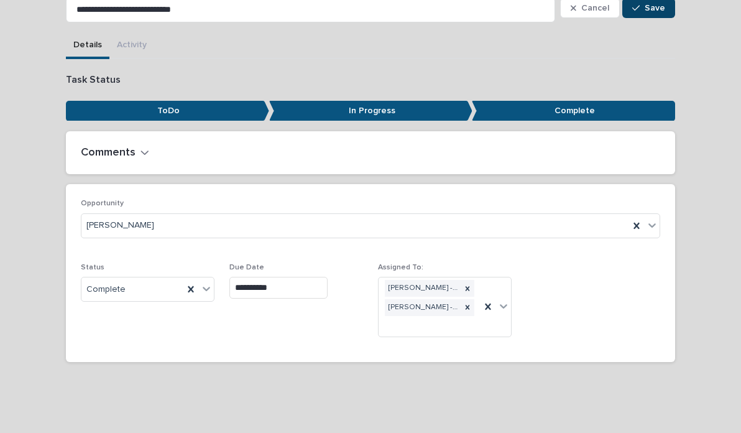
click at [654, 12] on button "Save" at bounding box center [648, 8] width 53 height 20
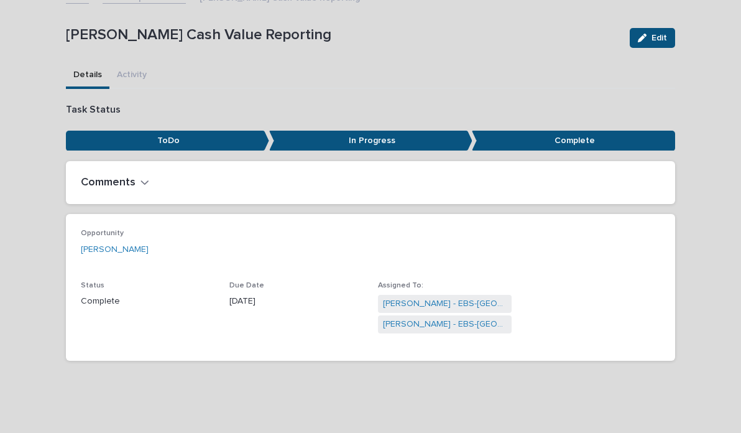
scroll to position [81, 0]
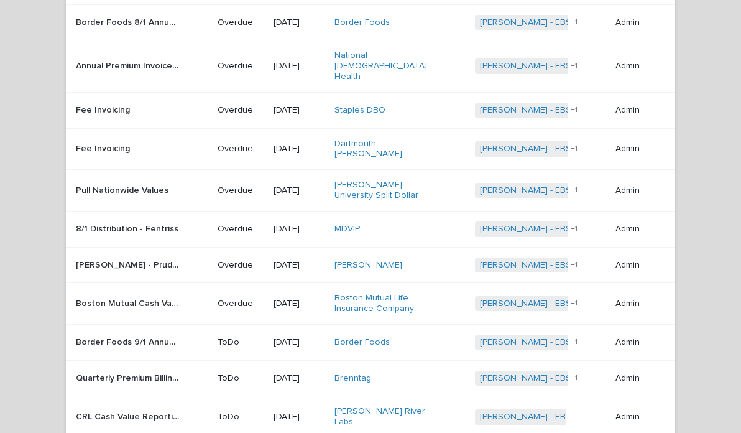
scroll to position [661, 0]
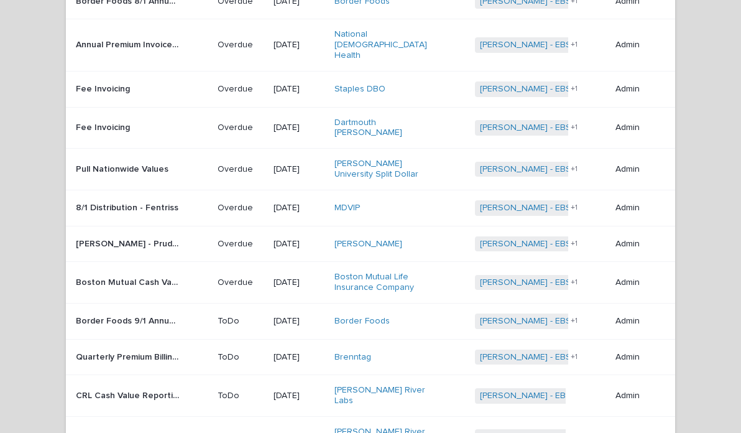
click at [311, 277] on p "[DATE]" at bounding box center [298, 282] width 51 height 11
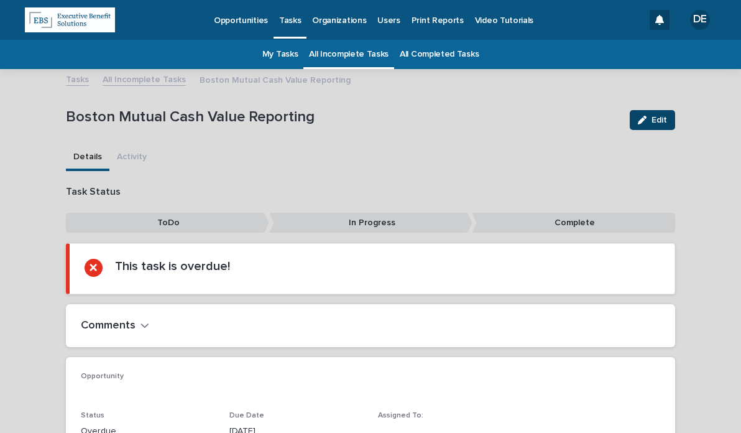
click at [646, 114] on button "Edit" at bounding box center [652, 120] width 45 height 20
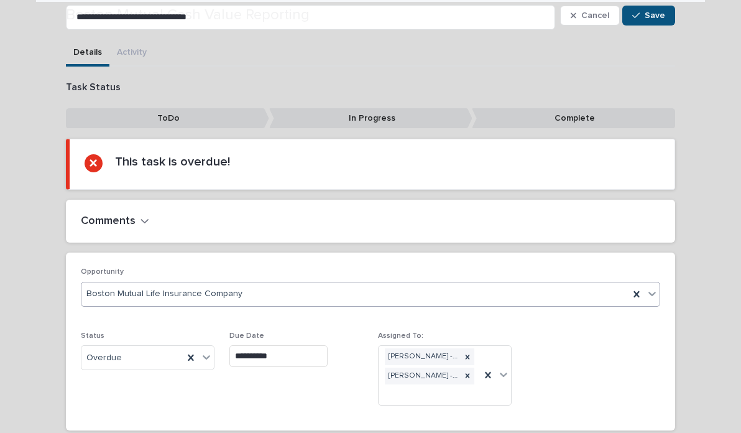
scroll to position [172, 0]
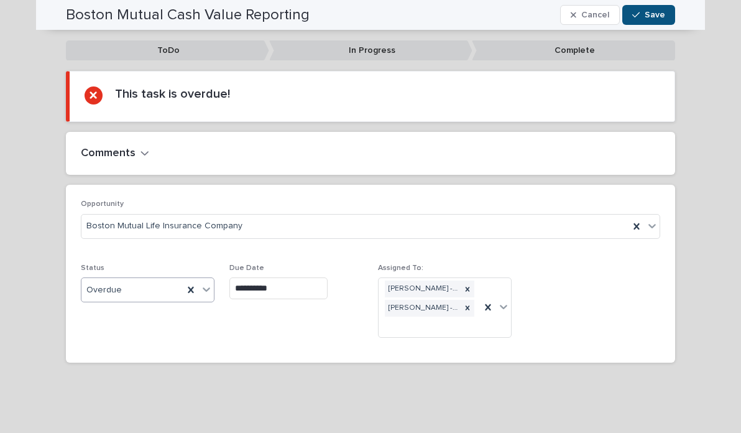
click at [157, 277] on div "Overdue" at bounding box center [148, 289] width 134 height 25
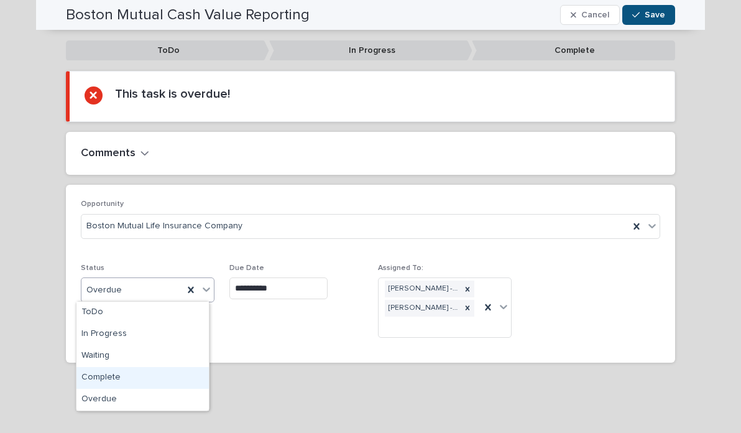
click at [155, 370] on div "Complete" at bounding box center [142, 378] width 132 height 22
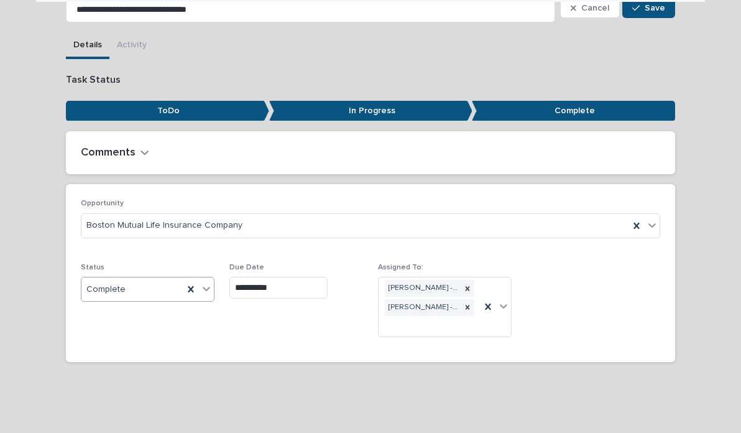
scroll to position [0, 0]
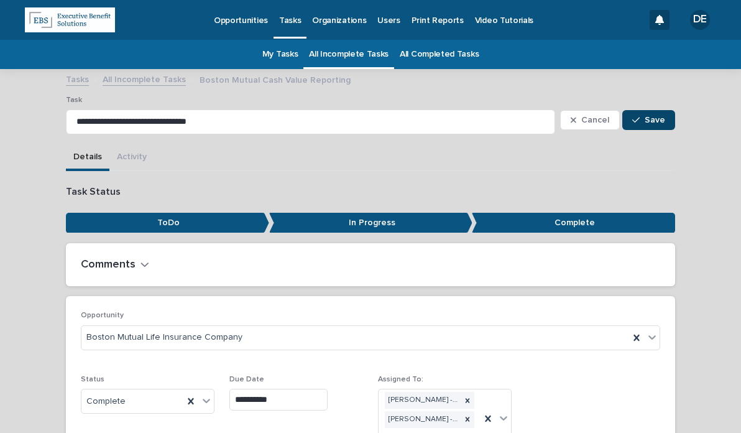
click at [644, 111] on button "Save" at bounding box center [648, 120] width 53 height 20
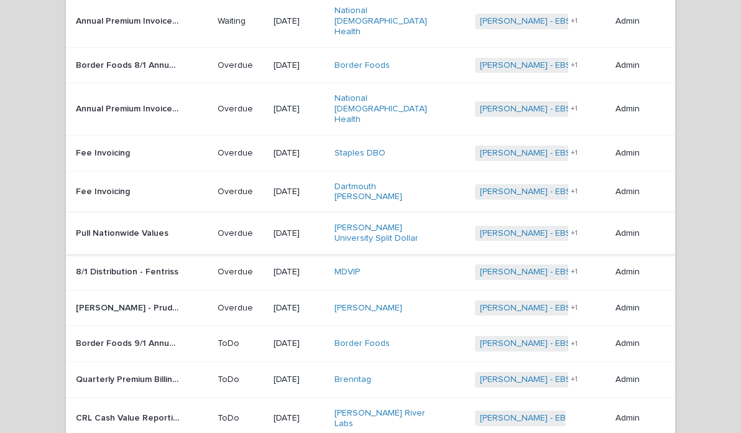
scroll to position [599, 0]
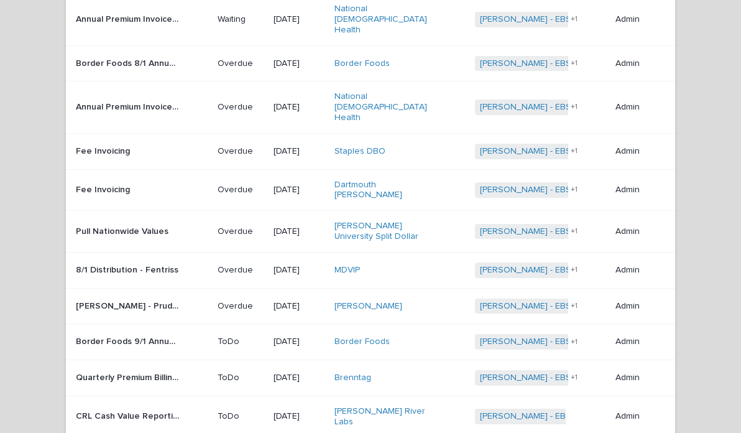
click at [190, 221] on div "Pull Nationwide Values Pull Nationwide Values" at bounding box center [142, 231] width 132 height 21
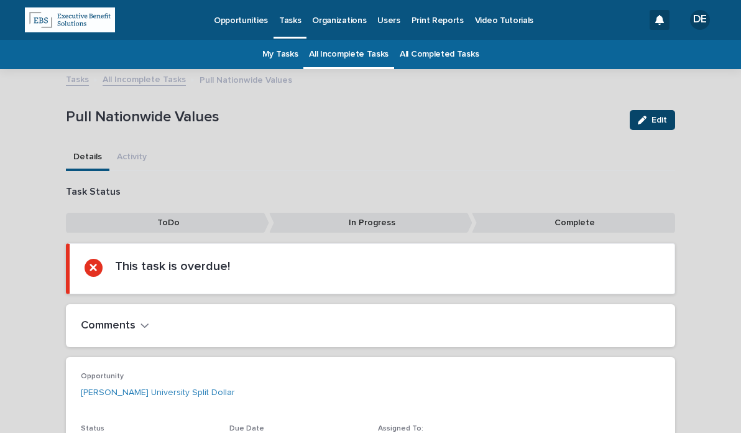
drag, startPoint x: 636, startPoint y: 122, endPoint x: 633, endPoint y: 131, distance: 10.0
click at [638, 122] on icon "button" at bounding box center [642, 120] width 9 height 9
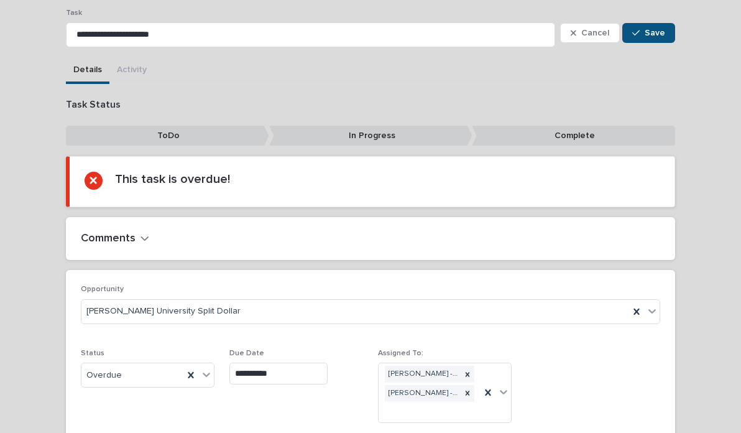
scroll to position [172, 0]
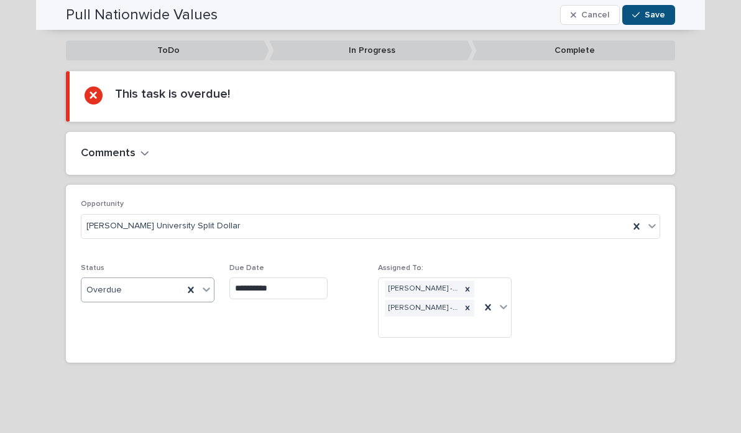
click at [149, 283] on div "Overdue" at bounding box center [132, 290] width 102 height 21
click at [114, 284] on div "Overdue" at bounding box center [132, 290] width 102 height 21
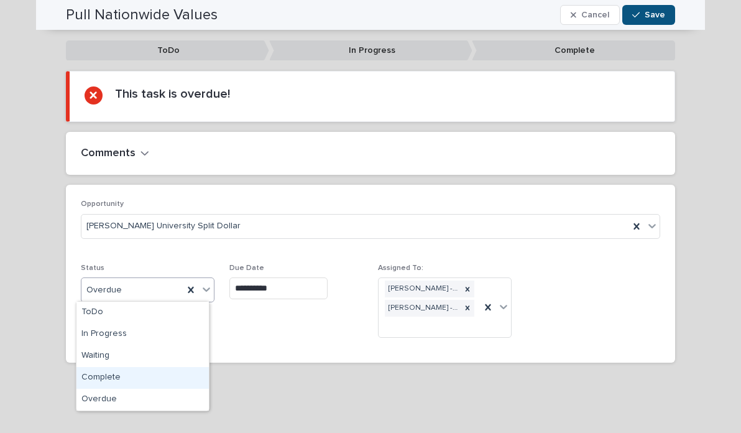
click at [139, 380] on div "Complete" at bounding box center [142, 378] width 132 height 22
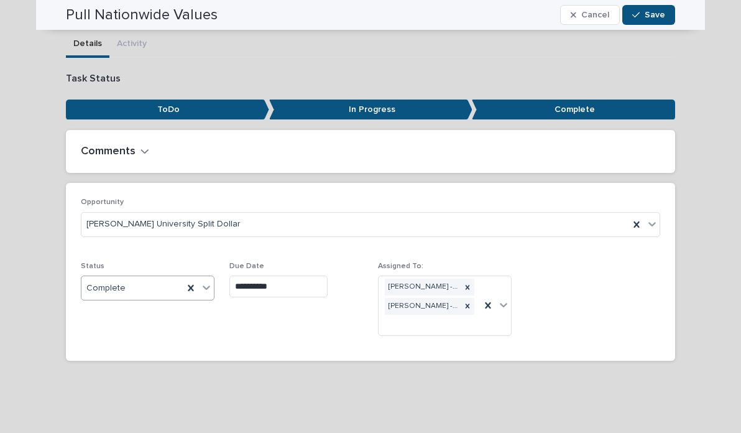
scroll to position [112, 0]
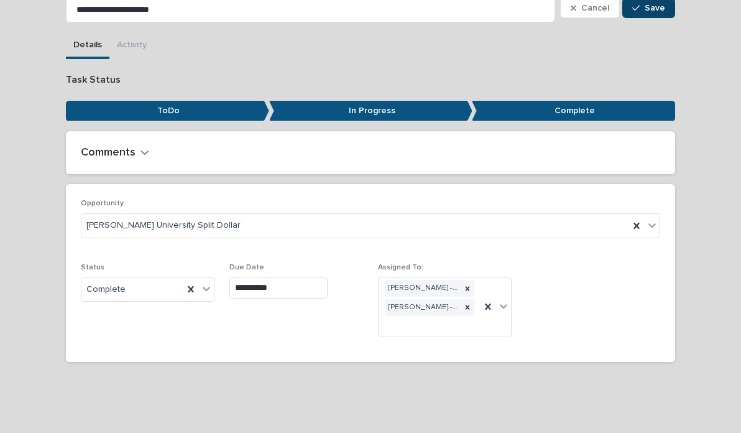
click at [644, 6] on span "Save" at bounding box center [654, 8] width 21 height 9
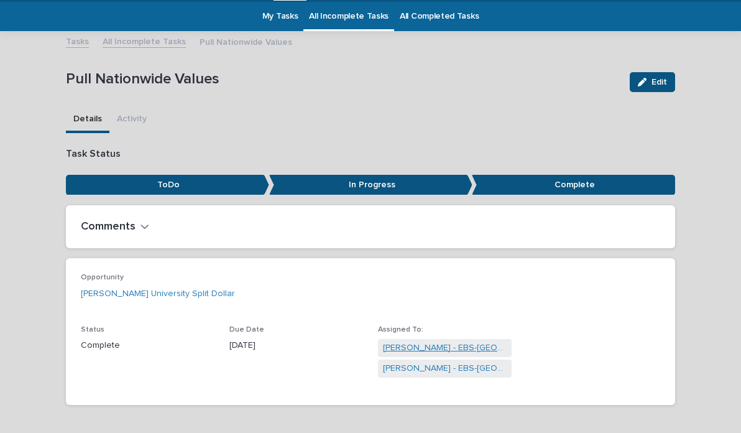
scroll to position [0, 0]
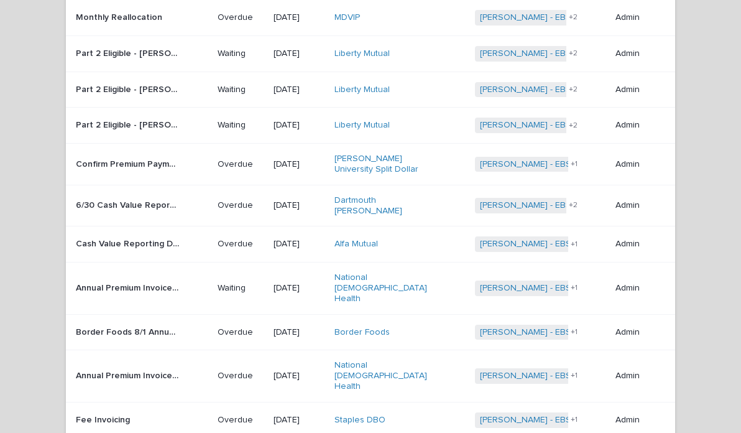
scroll to position [268, 0]
